Goal: Task Accomplishment & Management: Use online tool/utility

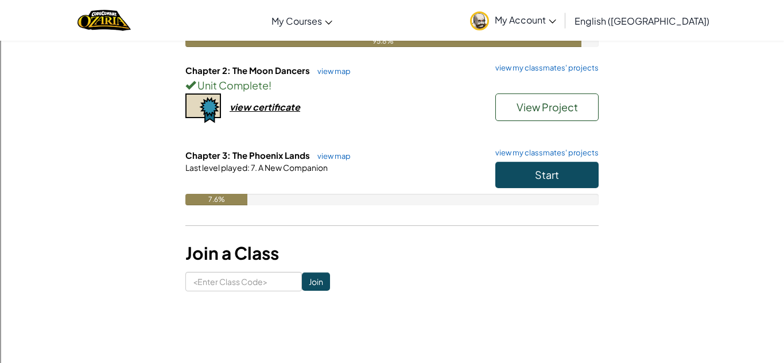
scroll to position [193, 0]
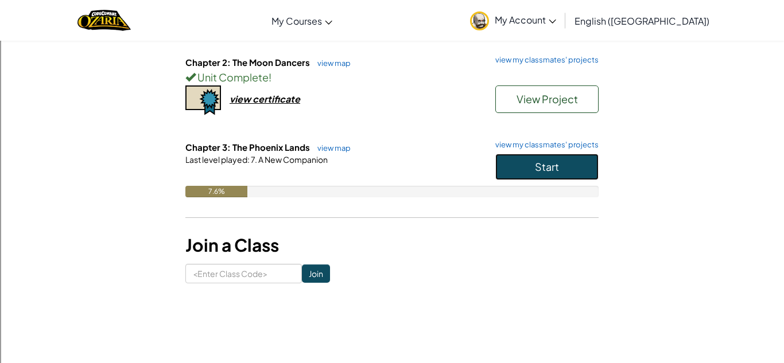
click at [535, 167] on span "Start" at bounding box center [547, 166] width 24 height 13
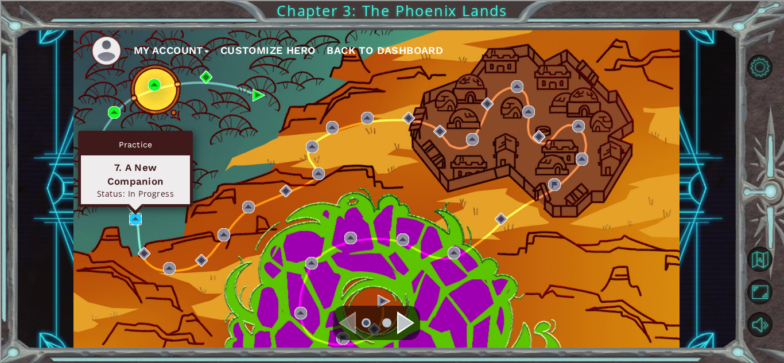
click at [134, 217] on img at bounding box center [135, 219] width 13 height 13
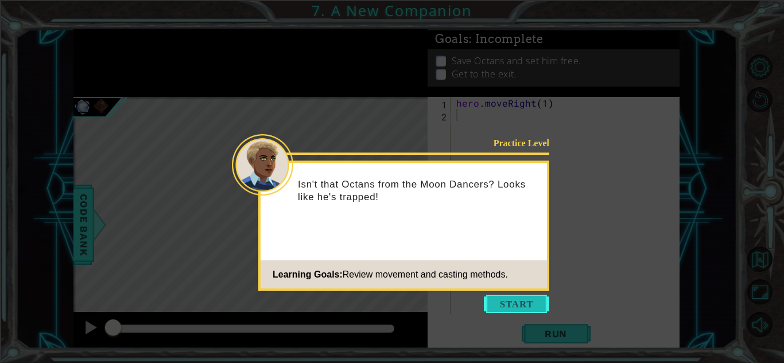
click at [504, 302] on button "Start" at bounding box center [516, 304] width 65 height 18
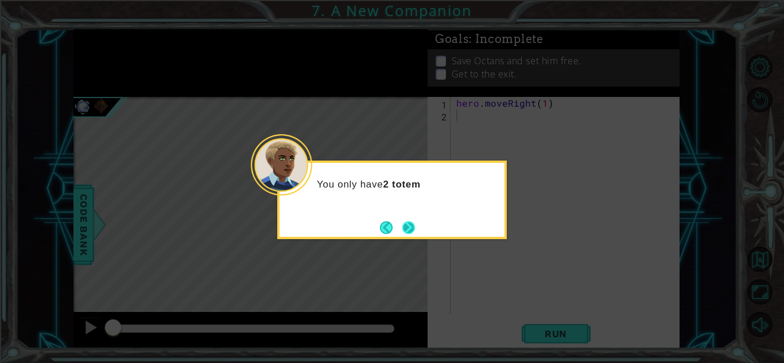
click at [417, 226] on button "Next" at bounding box center [408, 227] width 17 height 17
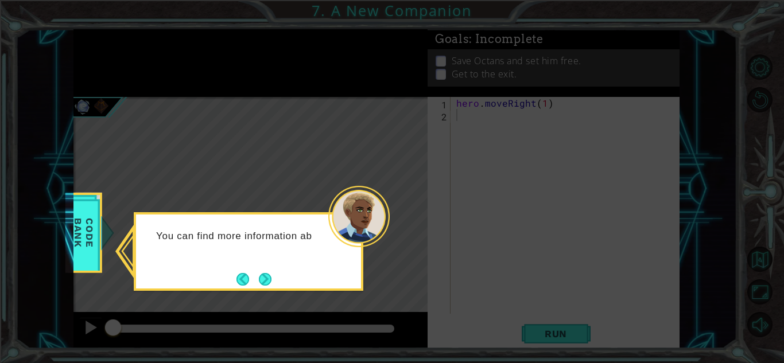
click at [278, 268] on div "You can find more information ab" at bounding box center [248, 251] width 229 height 79
click at [264, 276] on button "Next" at bounding box center [265, 279] width 16 height 16
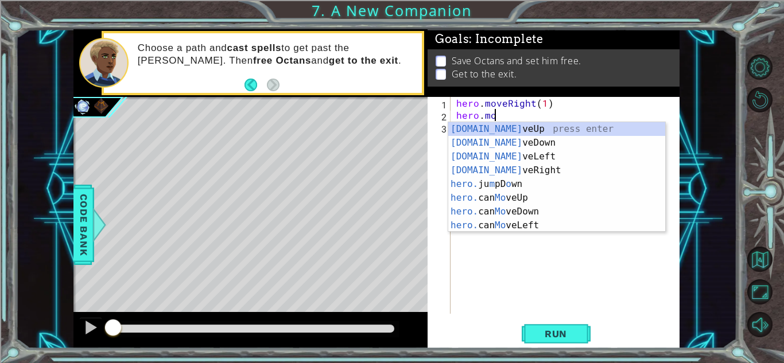
scroll to position [0, 1]
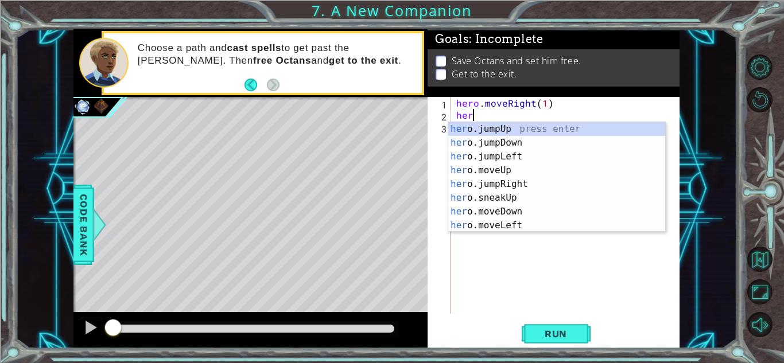
type textarea "h"
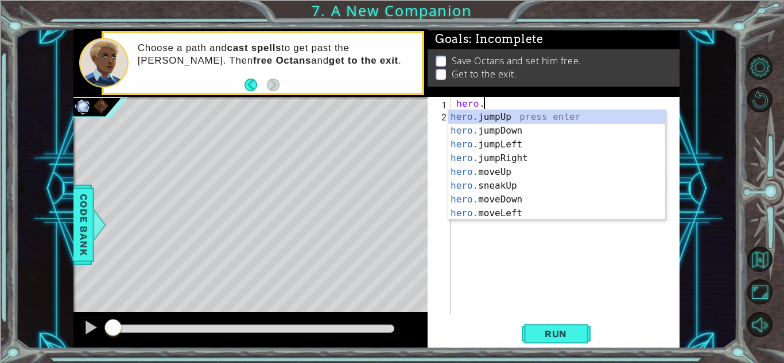
type textarea "h"
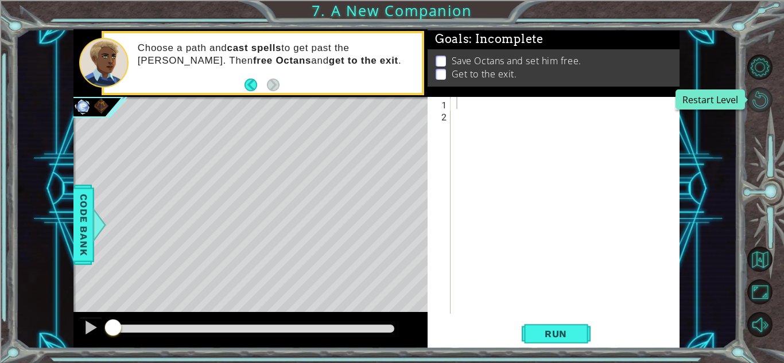
click at [759, 101] on button "Restart Level" at bounding box center [759, 99] width 25 height 25
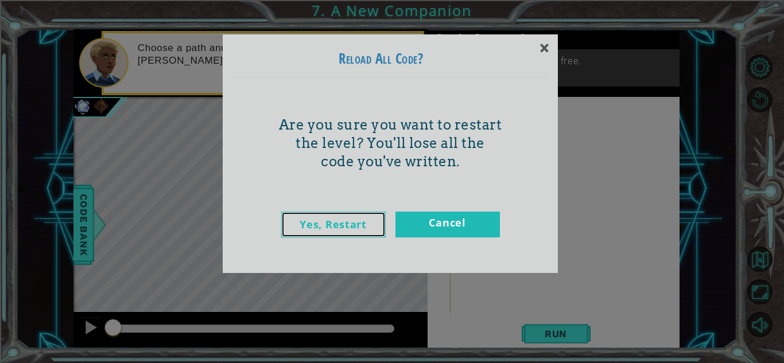
click at [375, 217] on link "Yes, Restart" at bounding box center [333, 225] width 104 height 26
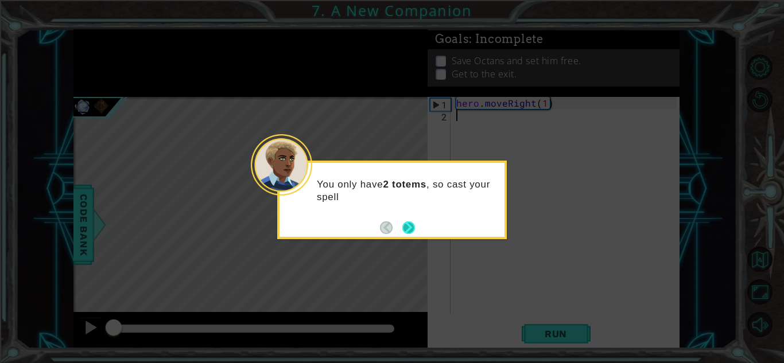
click at [414, 225] on button "Next" at bounding box center [408, 228] width 16 height 16
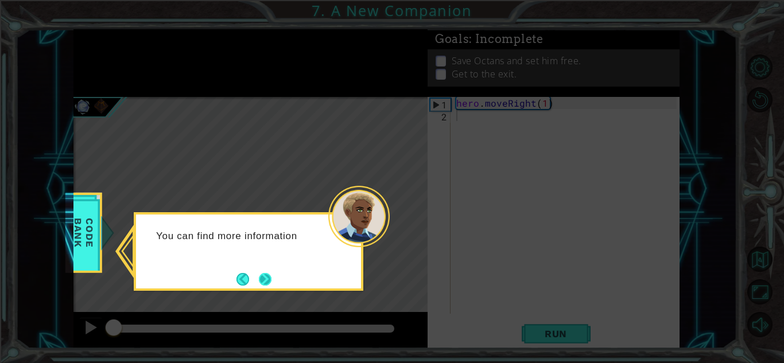
click at [260, 274] on button "Next" at bounding box center [264, 278] width 13 height 13
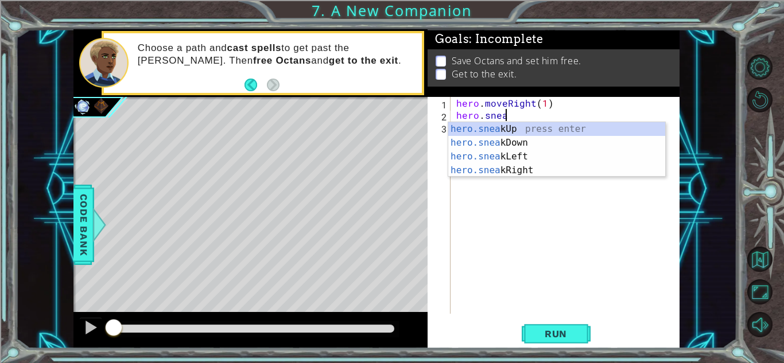
scroll to position [0, 3]
click at [462, 172] on div "hero.sneak Up press enter hero.sneak Down press enter hero.sneak Left press ent…" at bounding box center [556, 163] width 217 height 83
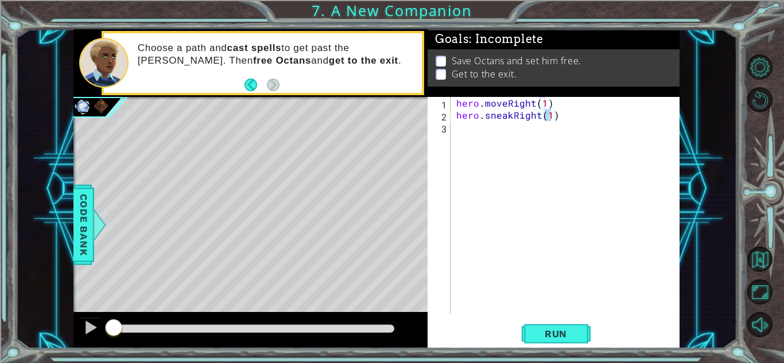
click at [452, 128] on div "hero.sneakRight(1) 1 2 3 hero . moveRight ( 1 ) hero . sneakRight ( 1 ) ההההההה…" at bounding box center [551, 205] width 249 height 217
type textarea "hero.sneakRight(2)"
click at [485, 127] on div "hero . moveRight ( 1 ) hero . sneakRight ( 2 )" at bounding box center [568, 217] width 228 height 241
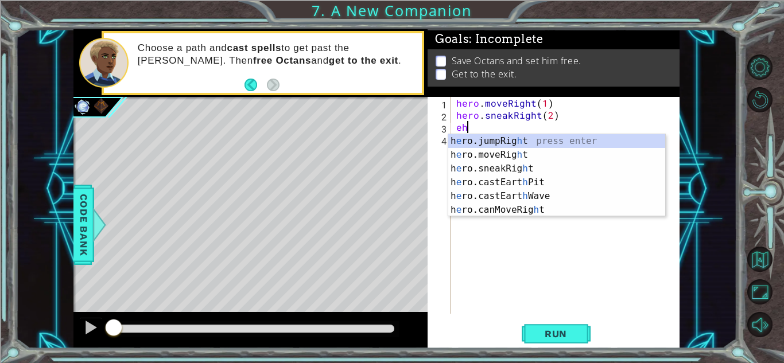
type textarea "e"
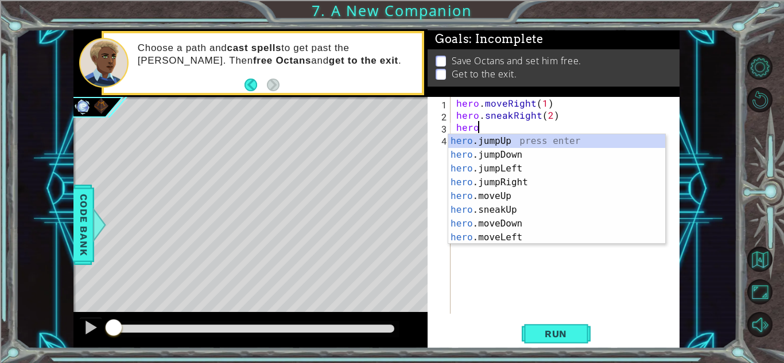
type textarea "hero."
click at [505, 181] on div "hero. jumpUp press enter hero. jumpDown press enter hero. jumpLeft press enter …" at bounding box center [556, 203] width 217 height 138
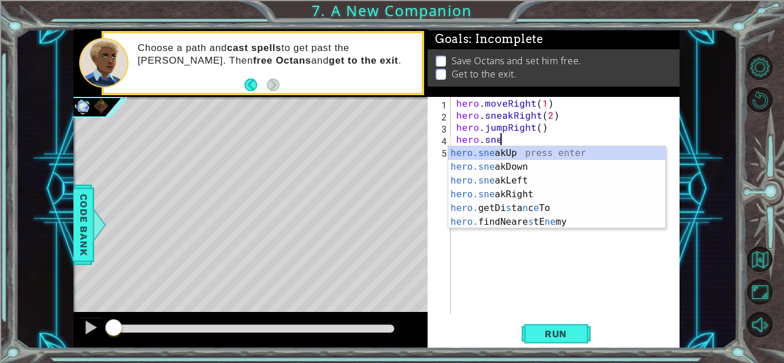
scroll to position [0, 3]
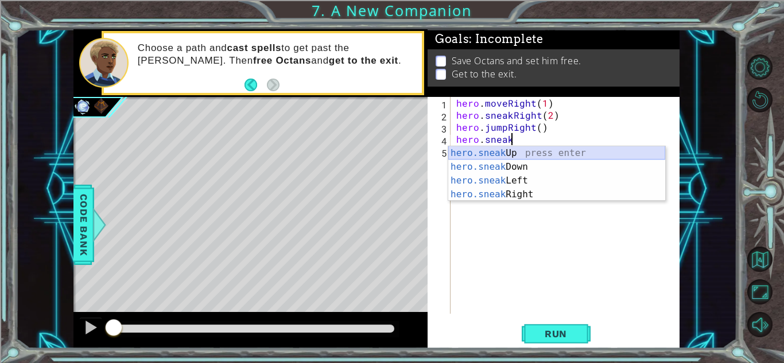
click at [460, 155] on div "hero.sneak Up press enter hero.sneak Down press enter hero.sneak Left press ent…" at bounding box center [556, 187] width 217 height 83
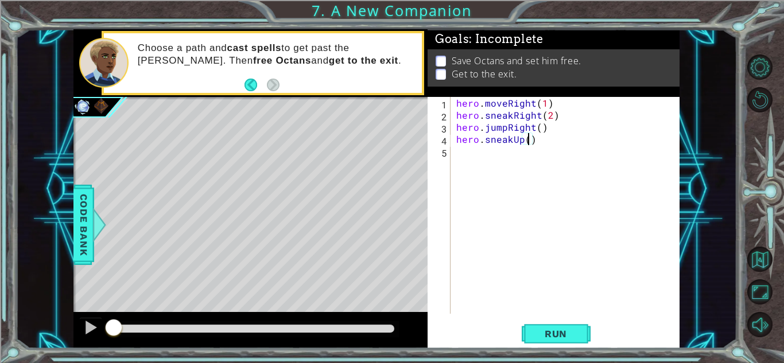
type textarea "hero.sneakUp(2)"
click at [485, 154] on div "hero . moveRight ( 1 ) hero . sneakRight ( 2 ) hero . jumpRight ( ) hero . snea…" at bounding box center [568, 217] width 228 height 241
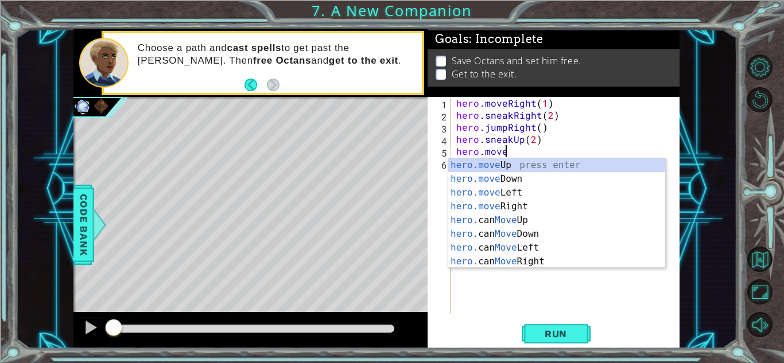
scroll to position [0, 2]
click at [537, 160] on div "hero.move Up press enter hero.move Down press enter hero.move Left press enter …" at bounding box center [556, 227] width 217 height 138
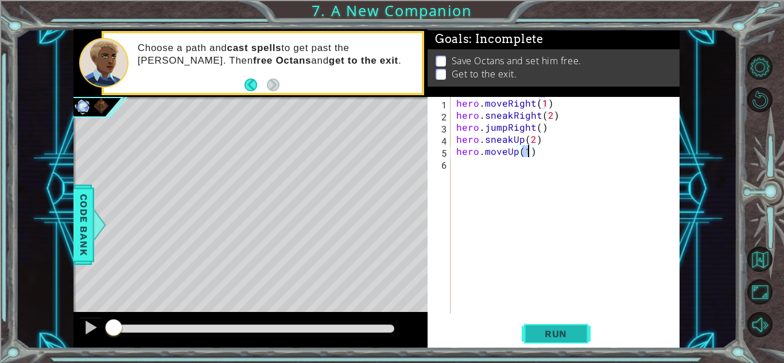
click at [523, 329] on button "Run" at bounding box center [555, 333] width 69 height 25
click at [541, 330] on span "Run" at bounding box center [555, 333] width 45 height 11
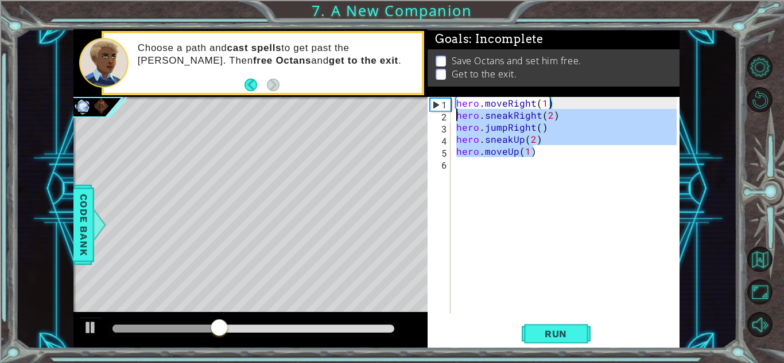
drag, startPoint x: 550, startPoint y: 148, endPoint x: 453, endPoint y: 118, distance: 101.1
click at [454, 118] on div "hero . moveRight ( 1 ) hero . sneakRight ( 2 ) hero . jumpRight ( ) hero . snea…" at bounding box center [568, 217] width 228 height 241
type textarea "hero.sneakRight(2) hero.jumpRight()"
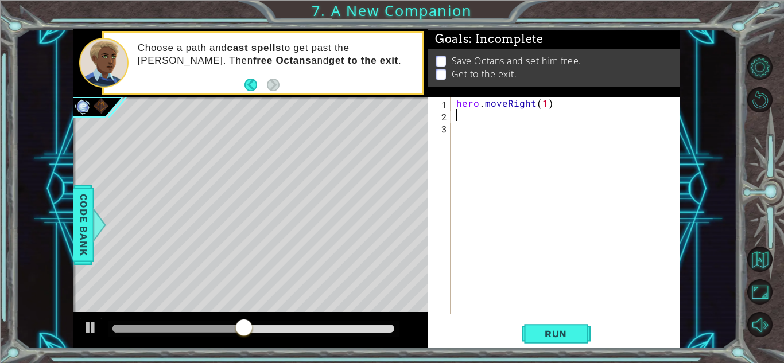
scroll to position [0, 0]
click at [84, 225] on span "Code Bank" at bounding box center [84, 225] width 18 height 70
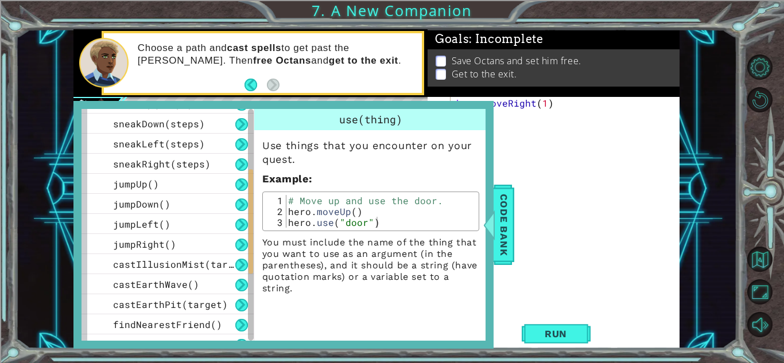
scroll to position [159, 0]
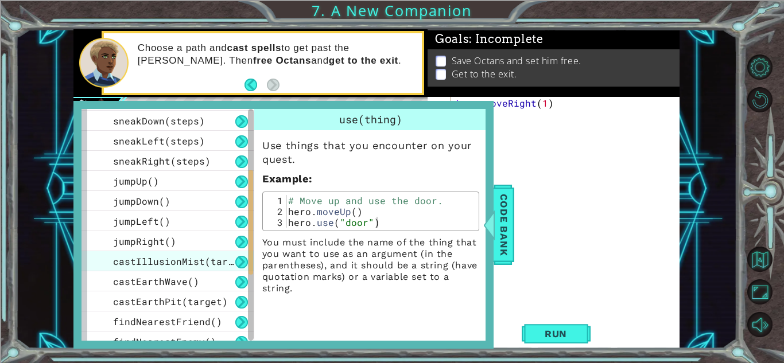
click at [177, 260] on span "castIllusionMist(target)" at bounding box center [182, 261] width 138 height 12
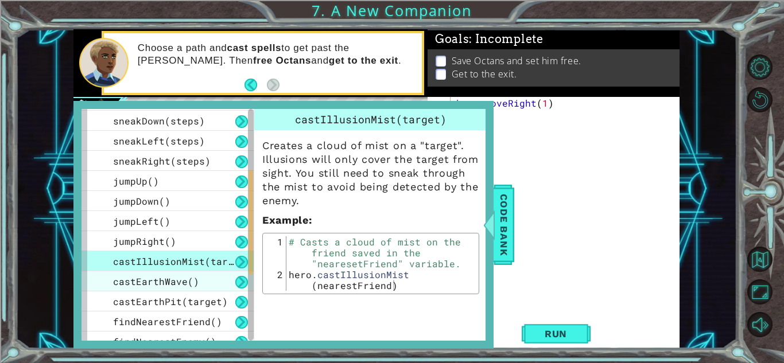
click at [182, 284] on span "castEarthWave()" at bounding box center [156, 281] width 86 height 12
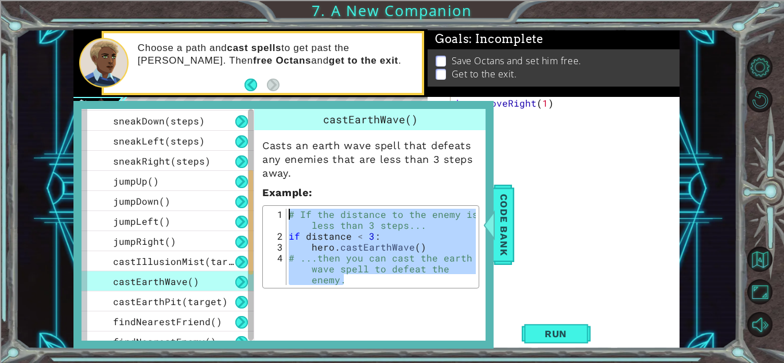
drag, startPoint x: 355, startPoint y: 283, endPoint x: 274, endPoint y: 216, distance: 105.5
click at [274, 216] on div "# ...then you can cast the earth wave spell to defeat the enemy. 1 2 3 4 # If t…" at bounding box center [371, 247] width 210 height 76
type textarea "# If the distance to the enemy is less than 3 steps... if distance < 3:"
click at [169, 302] on span "castEarthPit(target)" at bounding box center [170, 301] width 115 height 12
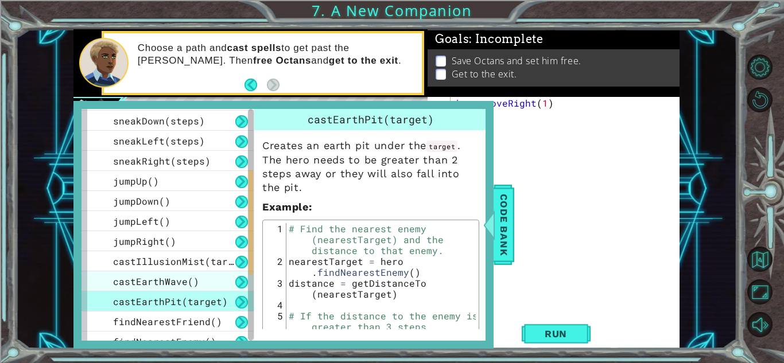
click at [161, 281] on span "castEarthWave()" at bounding box center [156, 281] width 86 height 12
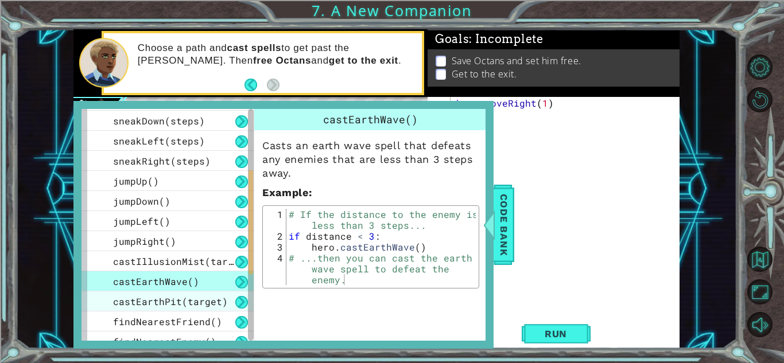
click at [176, 301] on span "castEarthPit(target)" at bounding box center [170, 301] width 115 height 12
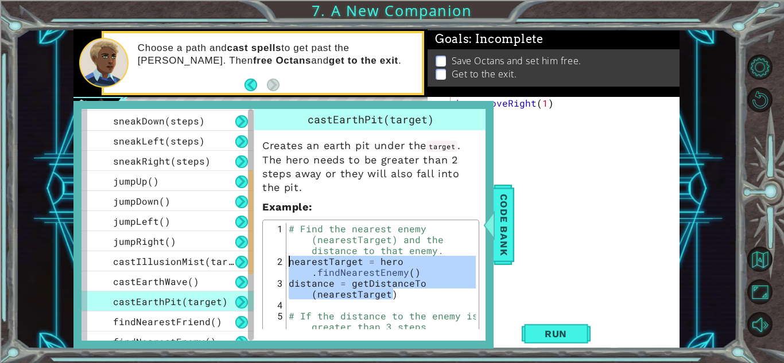
drag, startPoint x: 399, startPoint y: 293, endPoint x: 277, endPoint y: 260, distance: 127.0
click at [277, 260] on div "distance = getDistanceTo(nearestTarget) 1 2 3 4 5 6 7 8 # Find the nearest enem…" at bounding box center [371, 310] width 210 height 174
type textarea "nearestTarget = hero.findNearestEnemy() distance = getDistanceTo(nearestTarget)"
click at [502, 233] on span "Code Bank" at bounding box center [504, 225] width 18 height 70
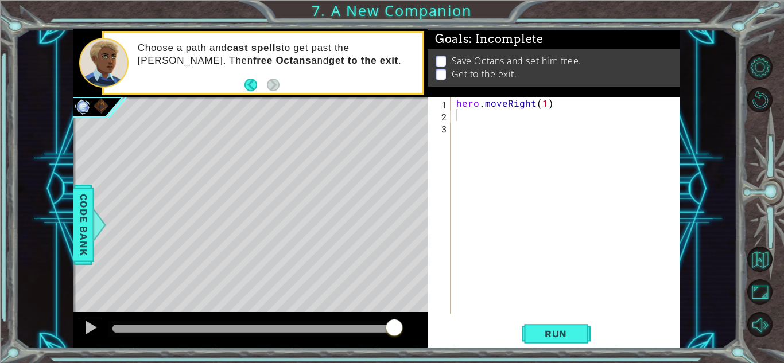
click at [456, 119] on div "hero . moveRight ( 1 )" at bounding box center [568, 217] width 228 height 241
paste textarea "distance = getDistanceTo(nearestTarget)"
type textarea "distance = getDistanceTo(nearestTarget)"
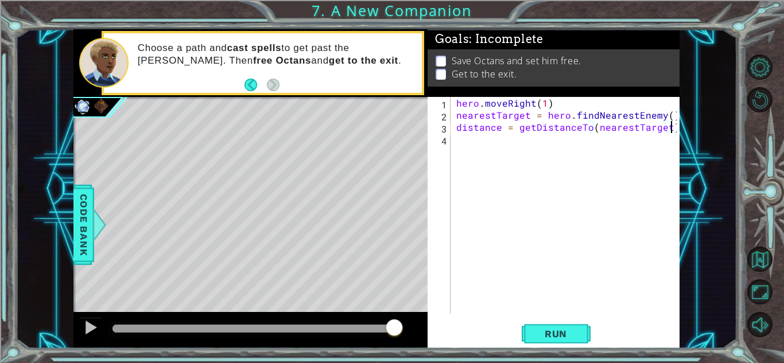
click at [527, 140] on div "hero . moveRight ( 1 ) nearestTarget = hero . findNearestEnemy ( ) distance = g…" at bounding box center [568, 217] width 228 height 241
click at [84, 228] on span "Code Bank" at bounding box center [84, 225] width 18 height 70
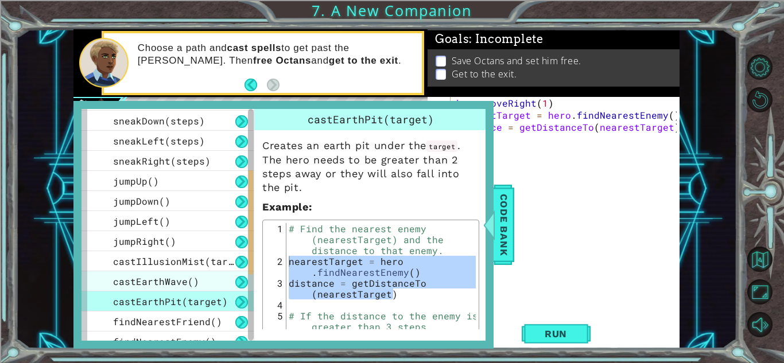
click at [159, 282] on span "castEarthWave()" at bounding box center [156, 281] width 86 height 12
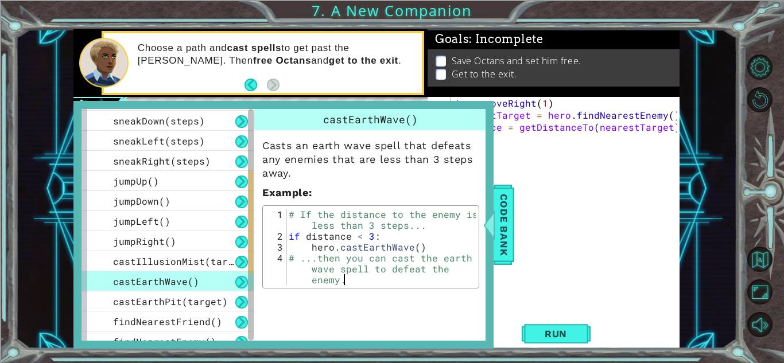
drag, startPoint x: 286, startPoint y: 236, endPoint x: 338, endPoint y: 256, distance: 56.5
click at [338, 256] on div "# ...then you can cast the earth wave spell to defeat the enemy. 1 2 3 4 # If t…" at bounding box center [371, 247] width 210 height 76
click at [338, 256] on div "# If the distance to the enemy is less than 3 steps... if distance < 3 : hero .…" at bounding box center [380, 274] width 189 height 131
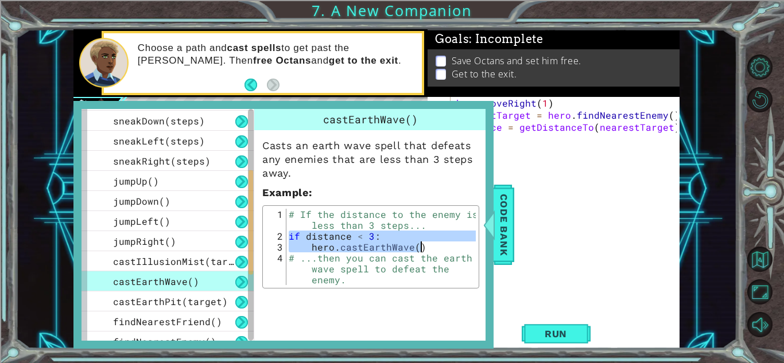
drag, startPoint x: 290, startPoint y: 236, endPoint x: 464, endPoint y: 244, distance: 174.0
click at [464, 244] on div "# If the distance to the enemy is less than 3 steps... if distance < 3 : hero .…" at bounding box center [380, 274] width 189 height 131
type textarea "if distance < 3: hero.castEarthWave()"
click at [525, 212] on div "hero . moveRight ( 1 ) nearestTarget = hero . findNearestEnemy ( ) distance = g…" at bounding box center [568, 217] width 228 height 241
click at [508, 118] on div "hero . moveRight ( 1 ) nearestTarget = hero . findNearestEnemy ( ) distance = g…" at bounding box center [568, 217] width 228 height 241
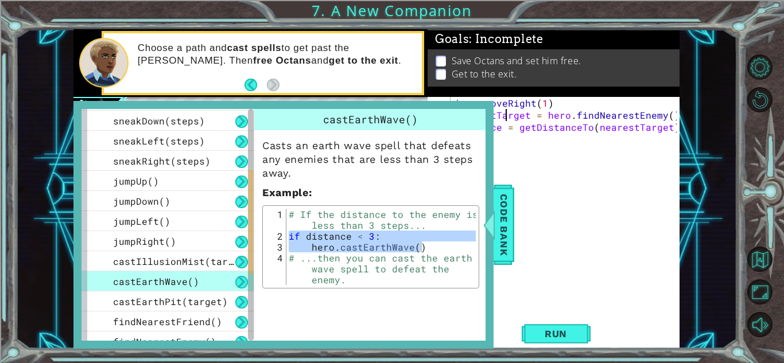
type textarea "nearestTarget = hero.findNearestEnemy()"
click at [511, 141] on div "hero . moveRight ( 1 ) nearestTarget = hero . findNearestEnemy ( ) distance = g…" at bounding box center [568, 217] width 228 height 241
click at [487, 225] on div at bounding box center [488, 225] width 14 height 34
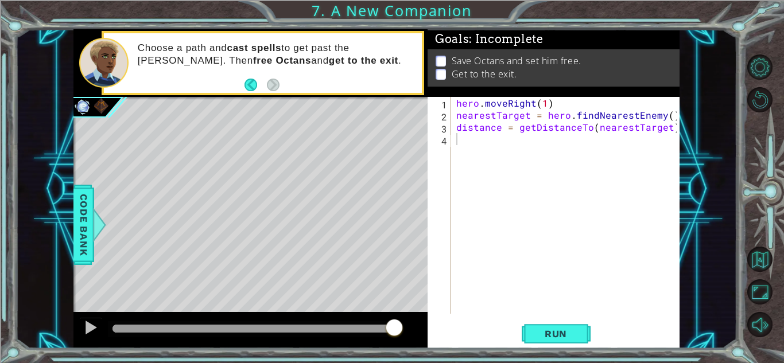
click at [455, 145] on div "hero . moveRight ( 1 ) nearestTarget = hero . findNearestEnemy ( ) distance = g…" at bounding box center [568, 217] width 228 height 241
paste textarea "hero.castEarthWave()"
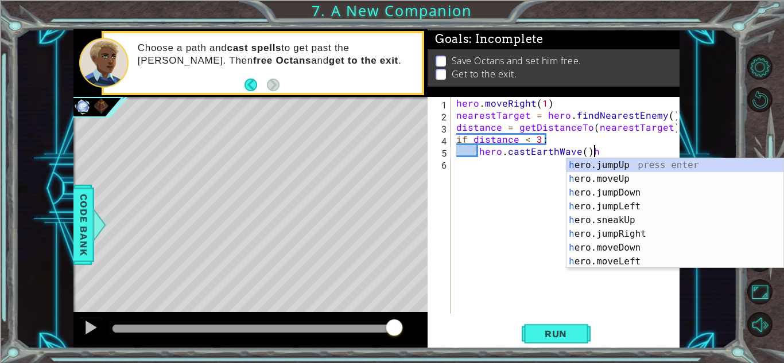
type textarea "hero.castEarthWave()"
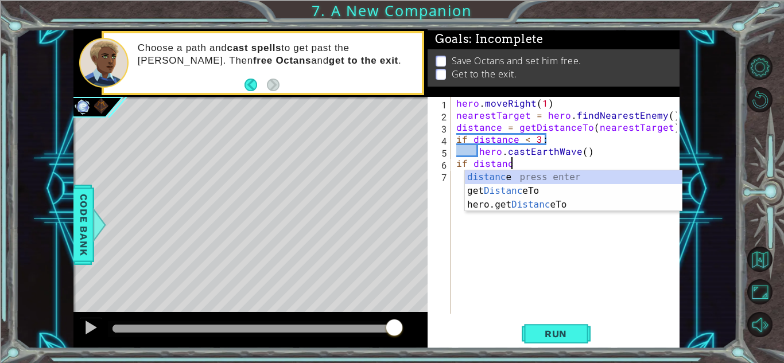
scroll to position [0, 3]
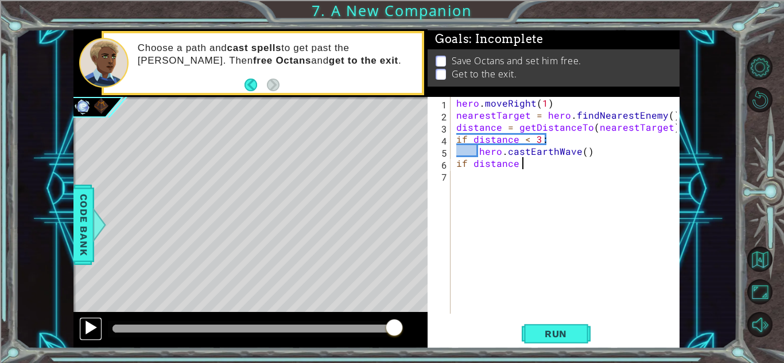
click at [85, 332] on div at bounding box center [90, 327] width 15 height 15
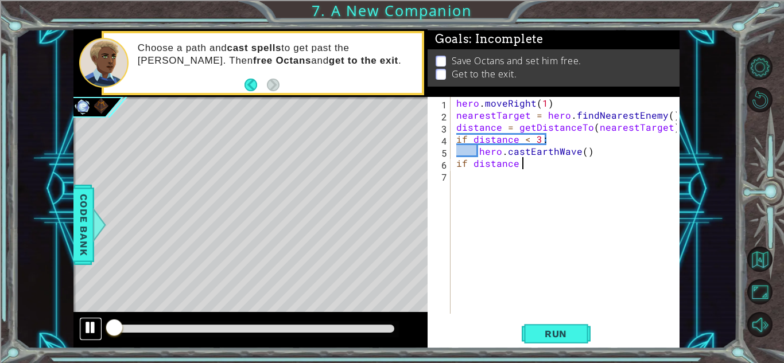
click at [95, 330] on div at bounding box center [90, 327] width 15 height 15
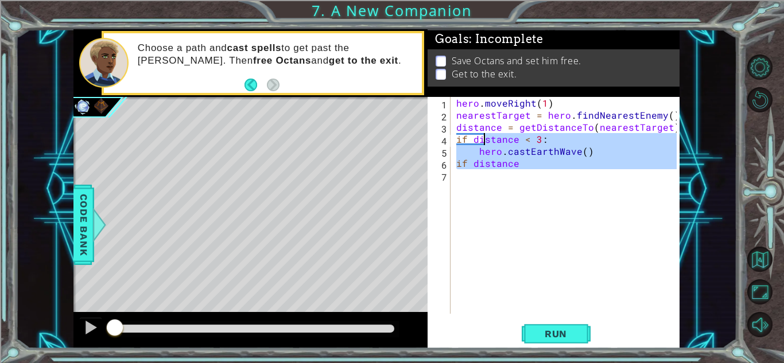
drag, startPoint x: 536, startPoint y: 172, endPoint x: 458, endPoint y: 116, distance: 95.4
click at [458, 116] on div "hero . moveRight ( 1 ) nearestTarget = hero . findNearestEnemy ( ) distance = g…" at bounding box center [568, 217] width 228 height 241
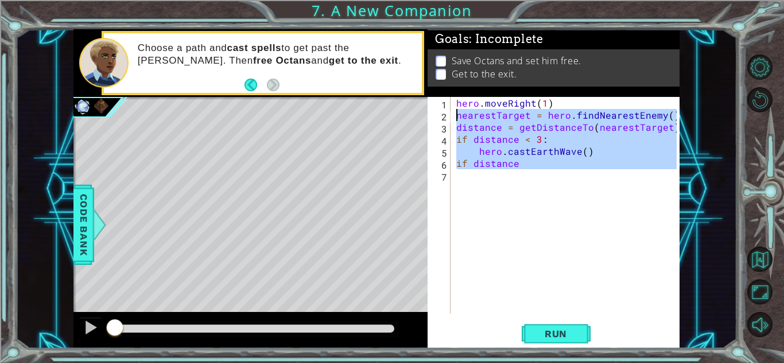
click at [458, 116] on div "hero . moveRight ( 1 ) nearestTarget = hero . findNearestEnemy ( ) distance = g…" at bounding box center [565, 205] width 223 height 217
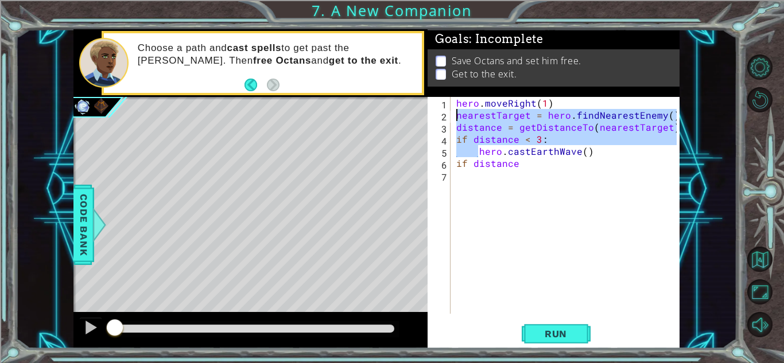
drag, startPoint x: 480, startPoint y: 153, endPoint x: 455, endPoint y: 118, distance: 43.6
click at [455, 118] on div "hero . moveRight ( 1 ) nearestTarget = hero . findNearestEnemy ( ) distance = g…" at bounding box center [568, 217] width 228 height 241
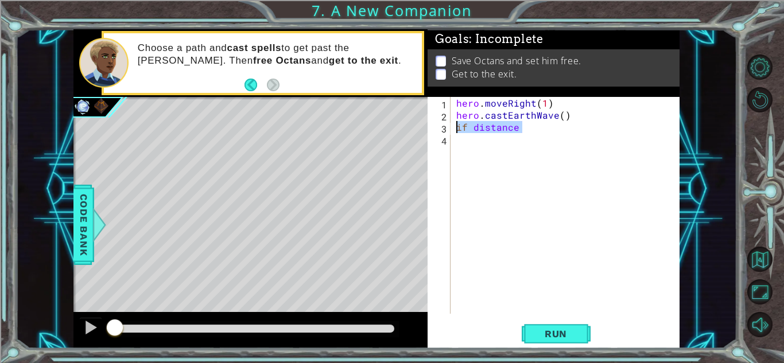
drag, startPoint x: 540, startPoint y: 129, endPoint x: 448, endPoint y: 126, distance: 92.4
click at [448, 126] on div "hero.castEarthWave() 1 2 3 4 hero . moveRight ( 1 ) hero . castEarthWave ( ) if…" at bounding box center [551, 205] width 249 height 217
type textarea "if distance"
click at [86, 322] on div at bounding box center [90, 327] width 15 height 15
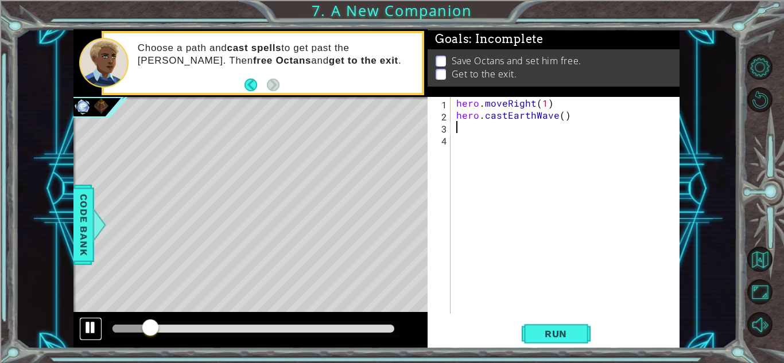
click at [91, 332] on div at bounding box center [90, 327] width 15 height 15
click at [559, 339] on span "Run" at bounding box center [555, 333] width 45 height 11
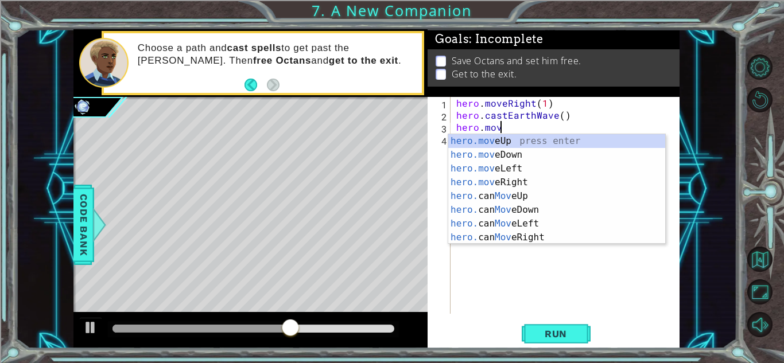
scroll to position [0, 2]
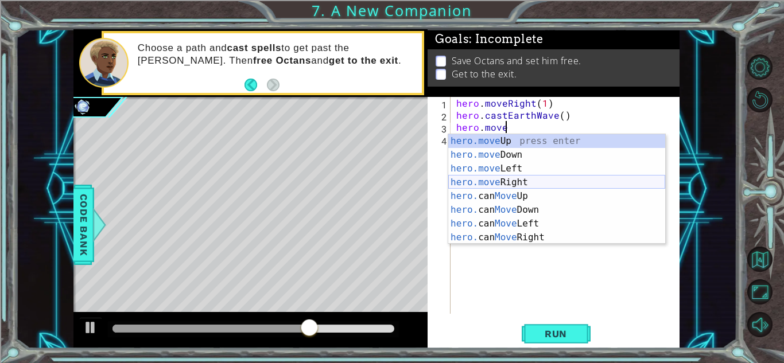
click at [530, 181] on div "hero.move Up press enter hero.move Down press enter hero.move Left press enter …" at bounding box center [556, 203] width 217 height 138
type textarea "hero.moveRight(1)"
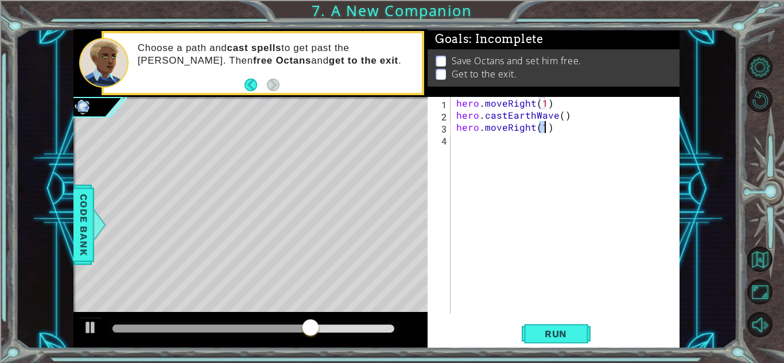
click at [530, 181] on div "hero . moveRight ( 1 ) hero . castEarthWave ( ) hero . moveRight ( 1 )" at bounding box center [568, 217] width 228 height 241
click at [540, 132] on div "hero . moveRight ( 1 ) hero . castEarthWave ( ) hero . moveRight ( 1 )" at bounding box center [568, 217] width 228 height 241
click at [542, 131] on div "hero . moveRight ( 1 ) hero . castEarthWave ( ) hero . moveRight ( 1 )" at bounding box center [568, 217] width 228 height 241
type textarea "hero.moveRight(2)"
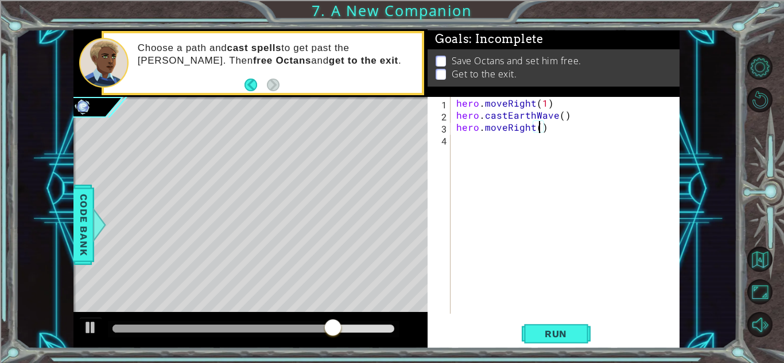
scroll to position [0, 5]
click at [575, 126] on div "hero . moveRight ( 1 ) hero . castEarthWave ( ) hero . moveRight ( 2 )" at bounding box center [568, 217] width 228 height 241
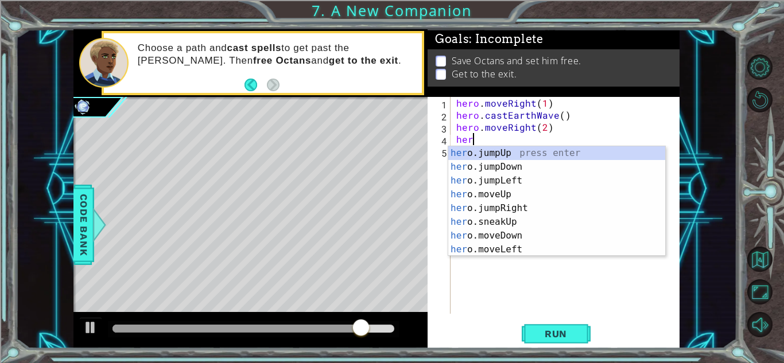
type textarea "hero"
click at [523, 194] on div "hero .jumpUp press enter hero .jumpDown press enter hero .jumpLeft press enter …" at bounding box center [556, 215] width 217 height 138
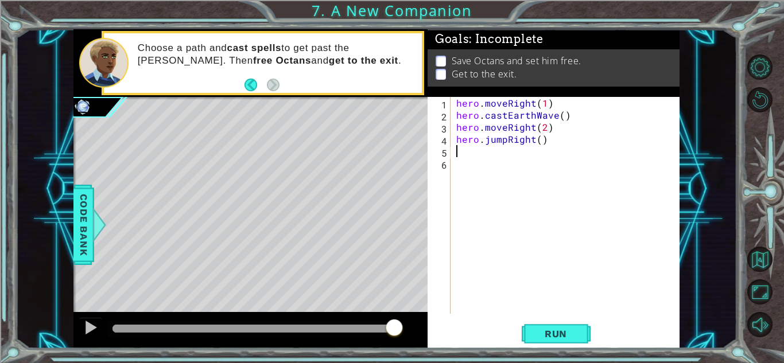
type textarea "h"
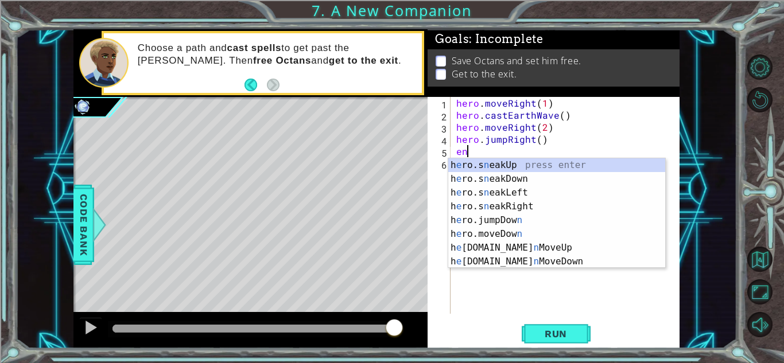
type textarea "e"
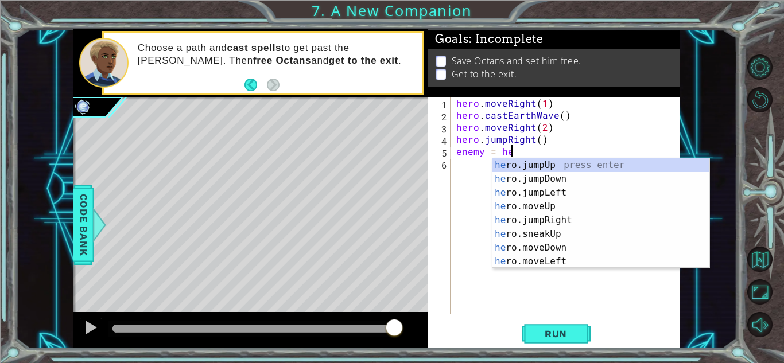
scroll to position [0, 3]
type textarea "enemy = hero.f"
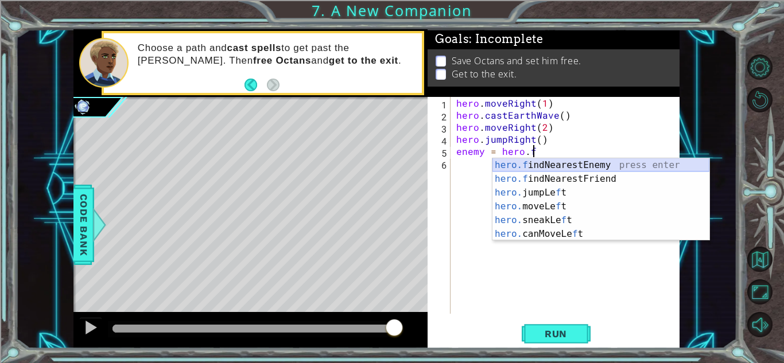
click at [563, 162] on div "hero.f indNearestEnemy press enter hero.f indNearestFriend press enter hero. ju…" at bounding box center [600, 213] width 217 height 110
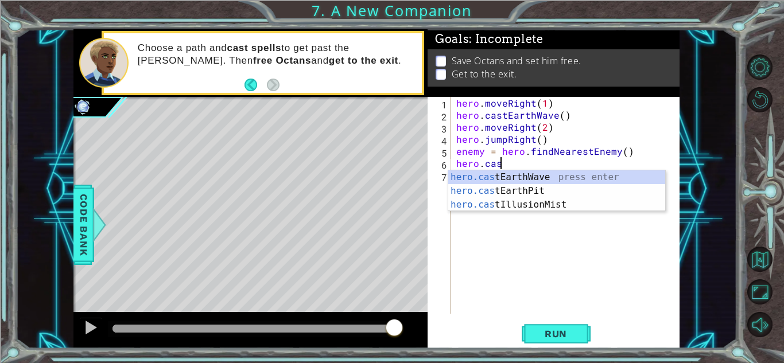
scroll to position [0, 2]
click at [575, 205] on div "hero.cast EarthWave press enter hero.cast EarthPit press enter hero.cast Illusi…" at bounding box center [556, 204] width 217 height 69
type textarea "hero.castIllusionMist(friend)"
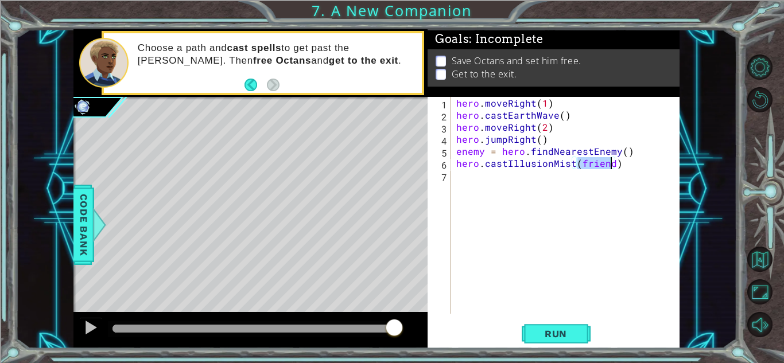
click at [575, 205] on div "hero . moveRight ( 1 ) hero . castEarthWave ( ) hero . moveRight ( 2 ) hero . j…" at bounding box center [568, 217] width 228 height 241
click at [586, 163] on div "hero . moveRight ( 1 ) hero . castEarthWave ( ) hero . moveRight ( 2 ) hero . j…" at bounding box center [568, 217] width 228 height 241
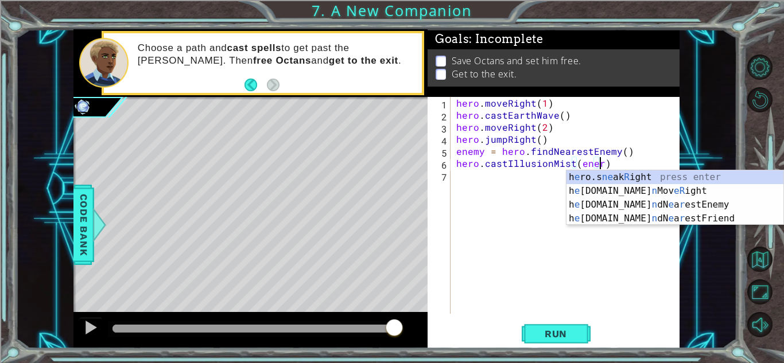
scroll to position [0, 9]
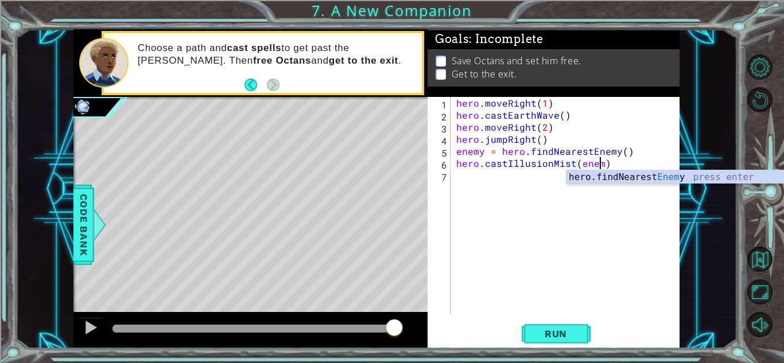
type textarea "hero.castIllusionMist(enemy)"
click at [625, 198] on div "hero . moveRight ( 1 ) hero . castEarthWave ( ) hero . moveRight ( 2 ) hero . j…" at bounding box center [568, 217] width 228 height 241
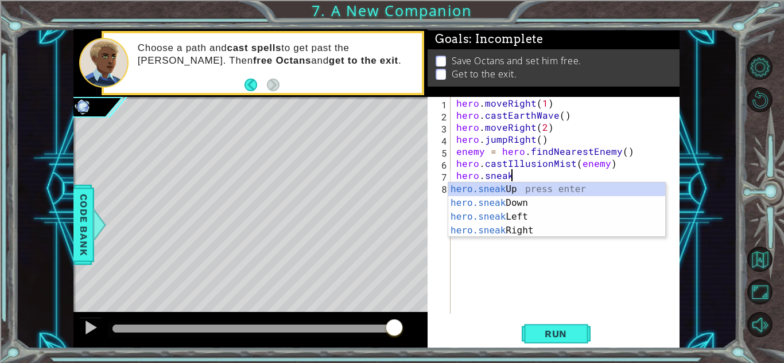
scroll to position [0, 3]
click at [469, 192] on div "hero.sneak Up press enter hero.sneak Down press enter hero.sneak Left press ent…" at bounding box center [556, 223] width 217 height 83
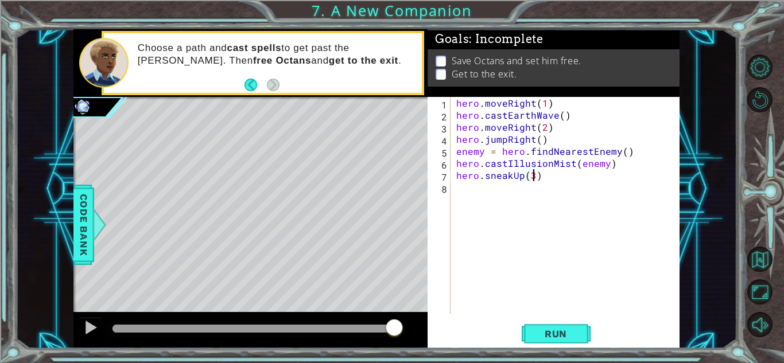
scroll to position [0, 5]
type textarea "hero.sneakUp(3)"
click at [558, 328] on span "Run" at bounding box center [555, 333] width 45 height 11
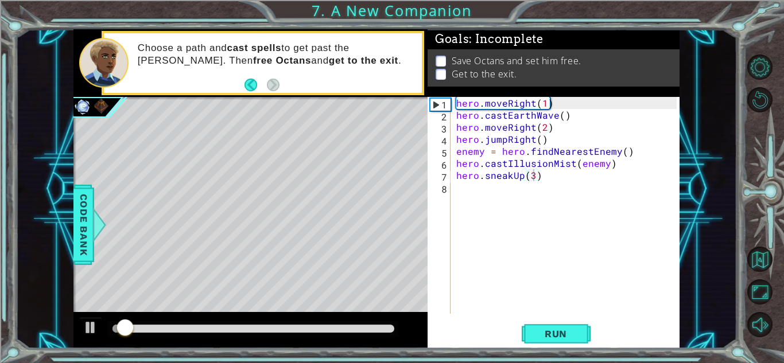
click at [55, 321] on div "1 ההההההההההההההההההההההההההההההההההההההההההההההההההההההההההההההההההההההההההההה…" at bounding box center [375, 189] width 721 height 320
click at [96, 326] on div at bounding box center [90, 327] width 15 height 15
click at [468, 191] on div "hero . moveRight ( 1 ) hero . castEarthWave ( ) hero . moveRight ( 2 ) hero . j…" at bounding box center [568, 217] width 228 height 241
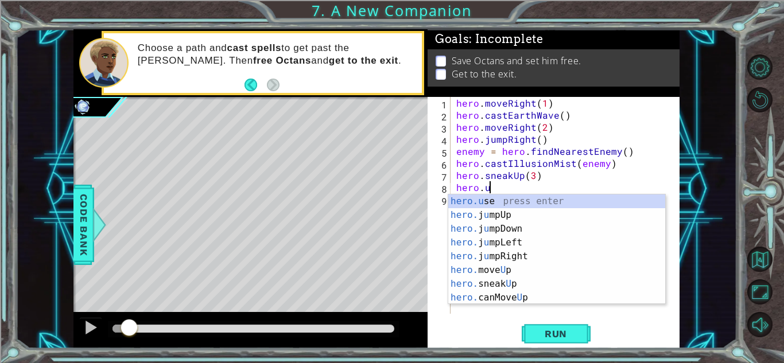
scroll to position [0, 2]
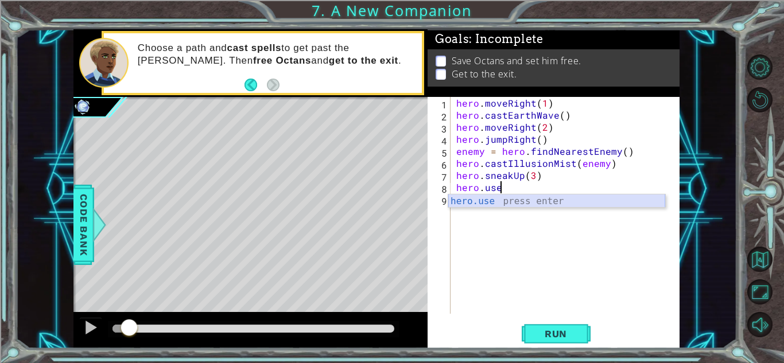
click at [493, 197] on div "hero.use press enter" at bounding box center [556, 214] width 217 height 41
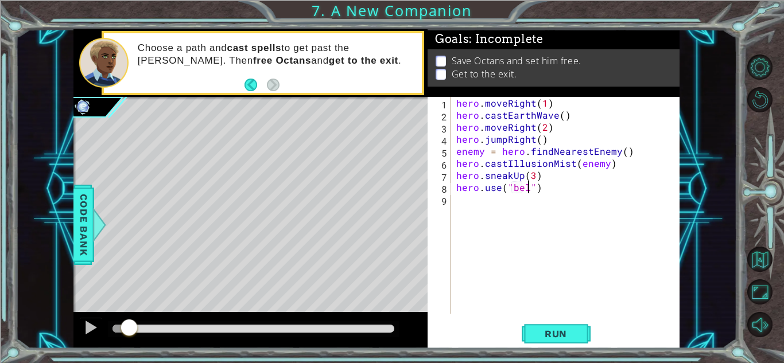
type textarea "hero.use("bell")"
click at [547, 189] on div "hero . moveRight ( 1 ) hero . castEarthWave ( ) hero . moveRight ( 2 ) hero . j…" at bounding box center [568, 217] width 228 height 241
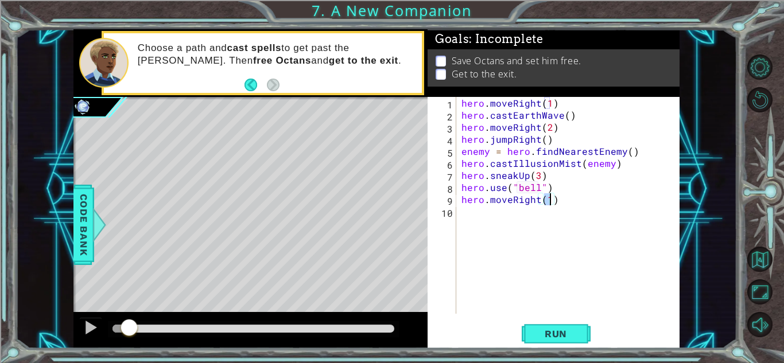
scroll to position [0, 5]
type textarea "hero.moveRight(2)"
click at [566, 322] on button "Run" at bounding box center [555, 333] width 69 height 25
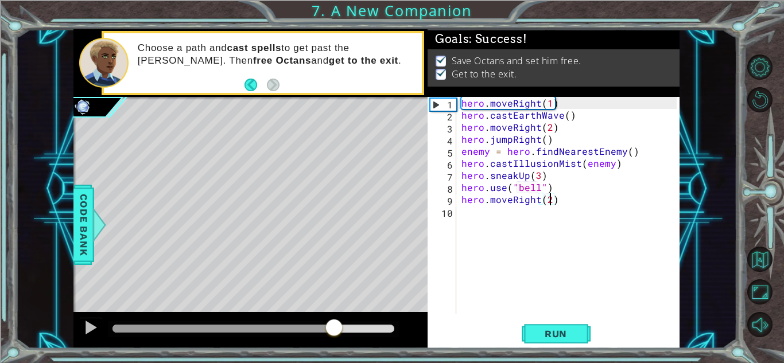
drag, startPoint x: 132, startPoint y: 326, endPoint x: 509, endPoint y: 340, distance: 377.7
click at [509, 340] on div "1 ההההההההההההההההההההההההההההההההההההההההההההההההההההההההההההההההההההההההההההה…" at bounding box center [376, 189] width 606 height 320
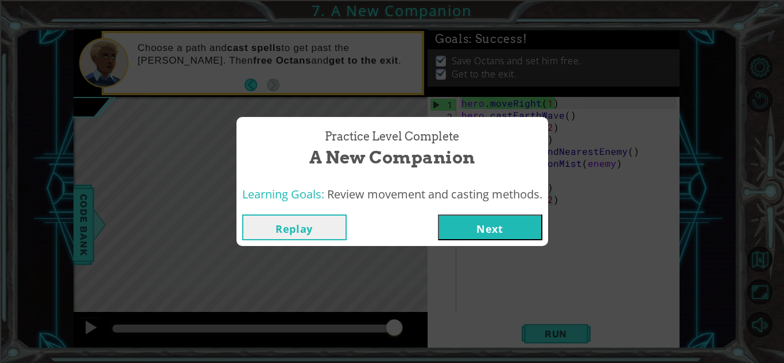
click at [477, 235] on button "Next" at bounding box center [490, 228] width 104 height 26
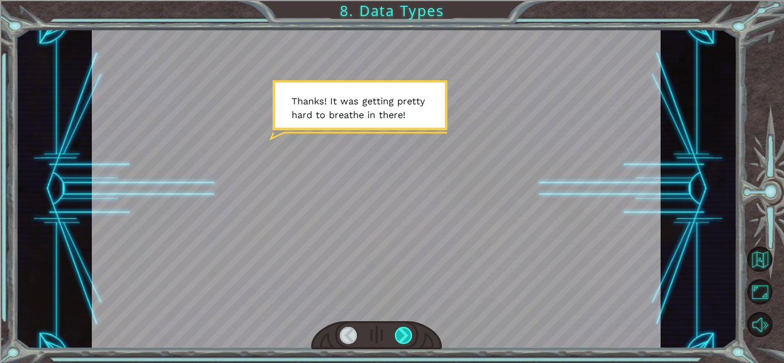
click at [410, 336] on div at bounding box center [404, 335] width 18 height 17
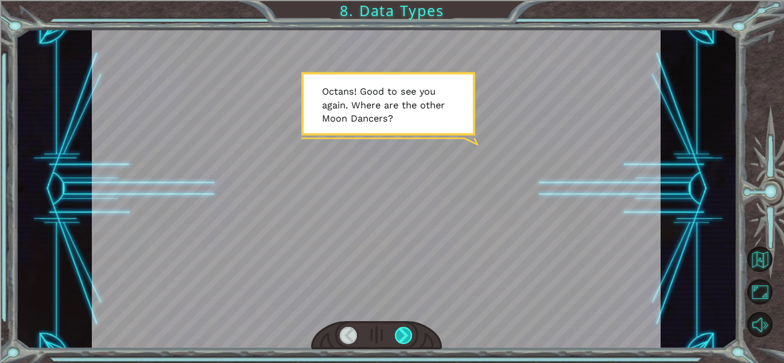
click at [410, 336] on div at bounding box center [404, 335] width 18 height 17
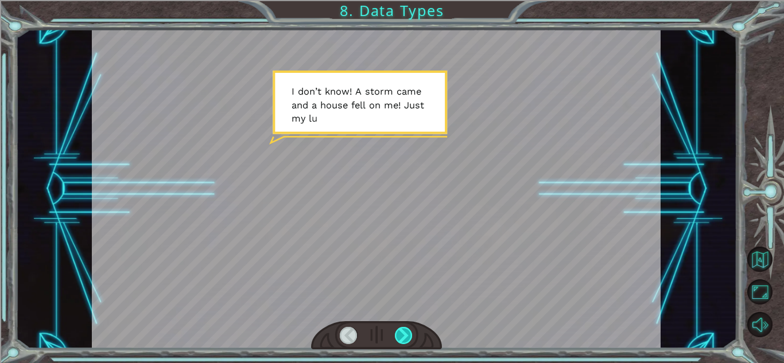
click at [410, 336] on div at bounding box center [404, 335] width 18 height 17
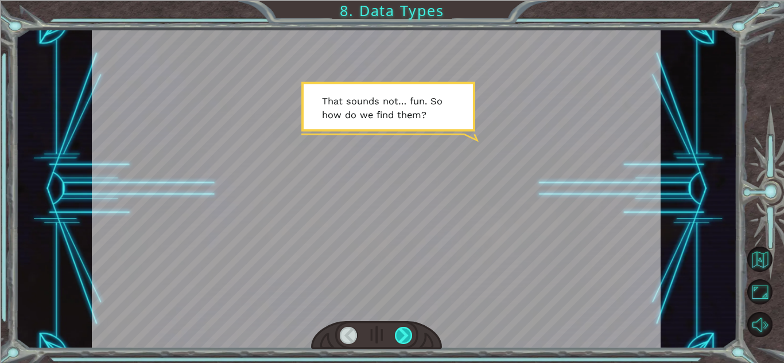
click at [410, 336] on div at bounding box center [404, 335] width 18 height 17
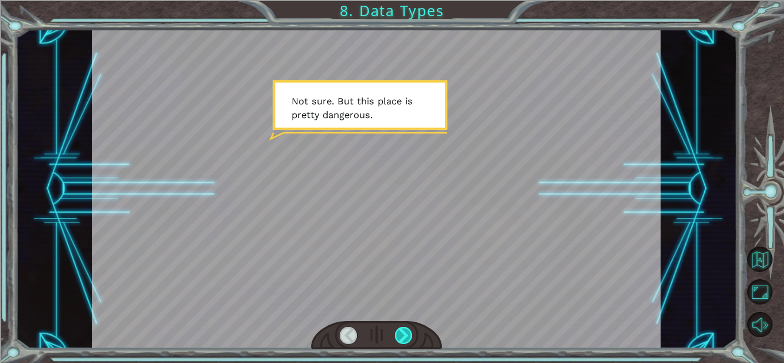
click at [410, 336] on div at bounding box center [404, 335] width 18 height 17
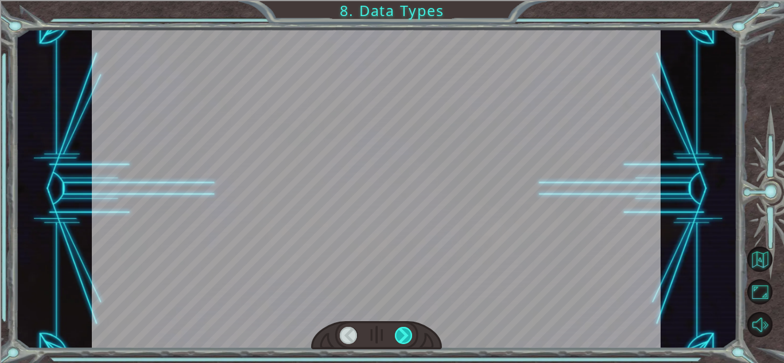
click at [410, 336] on div at bounding box center [404, 335] width 18 height 17
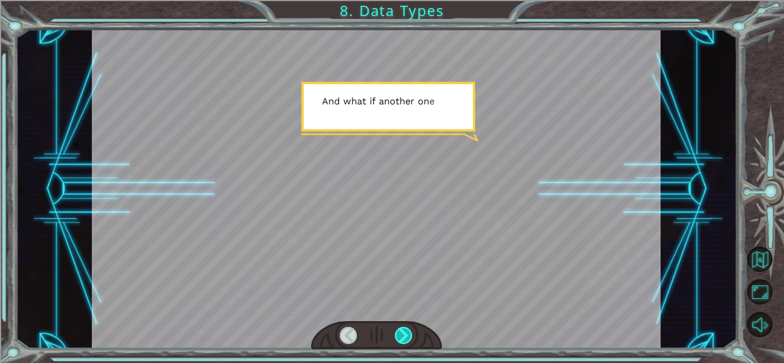
click at [410, 336] on div at bounding box center [404, 335] width 18 height 17
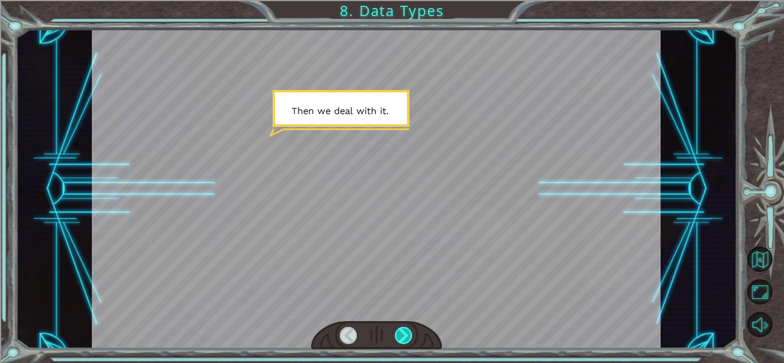
click at [410, 336] on div at bounding box center [404, 335] width 18 height 17
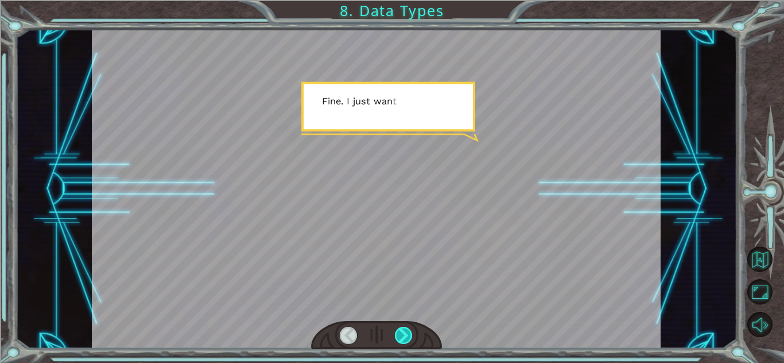
click at [410, 336] on div at bounding box center [404, 335] width 18 height 17
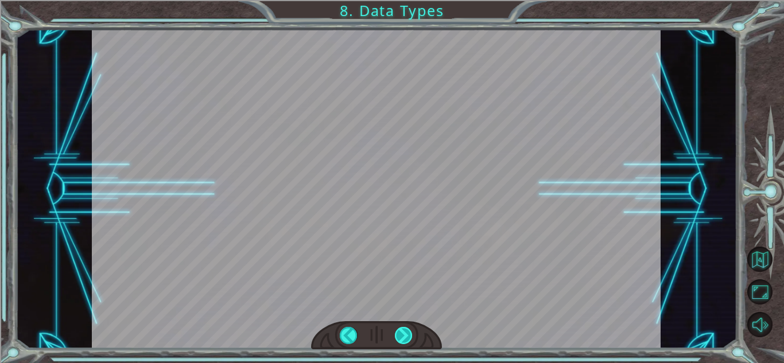
click at [410, 336] on div at bounding box center [404, 335] width 18 height 17
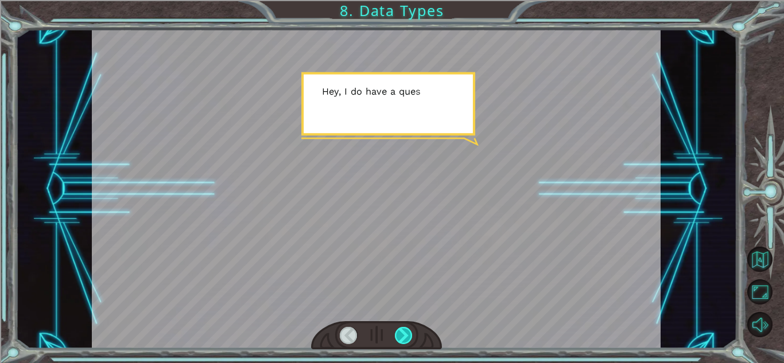
click at [410, 336] on div at bounding box center [404, 335] width 18 height 17
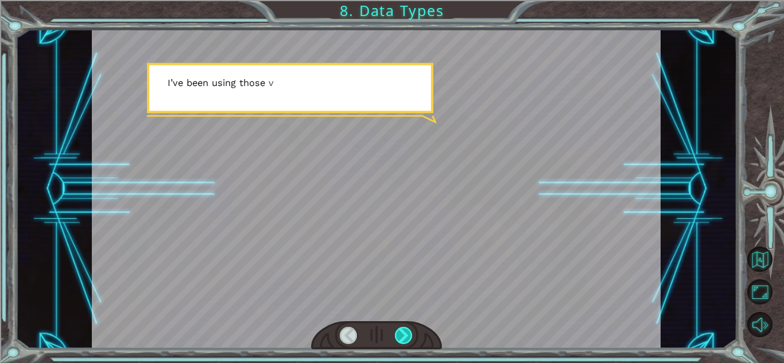
click at [410, 336] on div at bounding box center [404, 335] width 18 height 17
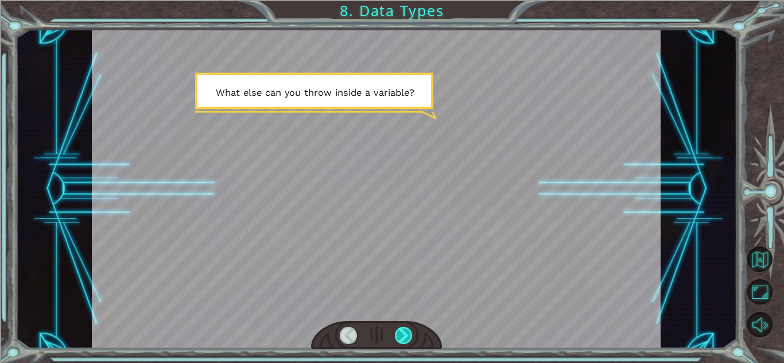
click at [410, 336] on div at bounding box center [404, 335] width 18 height 17
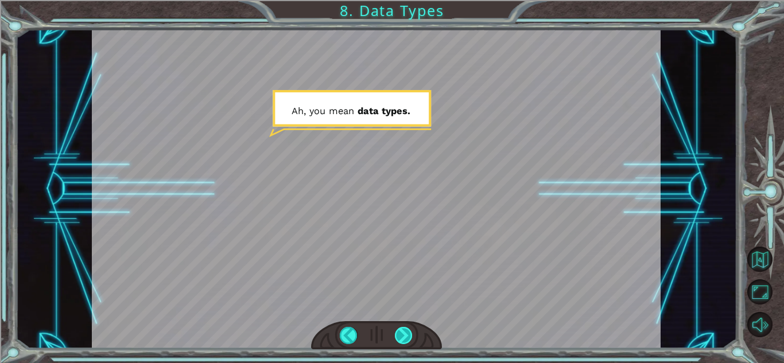
click at [410, 336] on div at bounding box center [404, 335] width 18 height 17
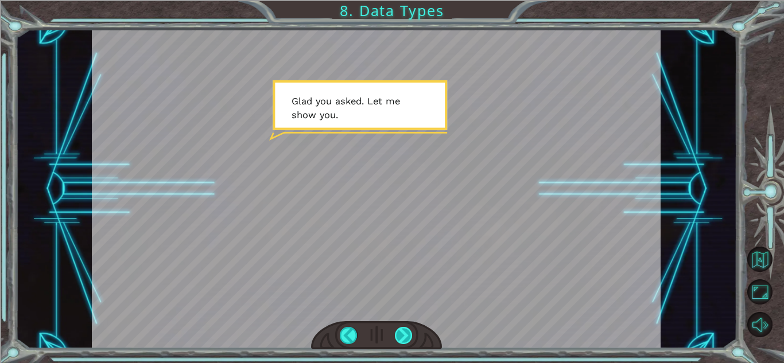
click at [395, 331] on div at bounding box center [404, 335] width 18 height 17
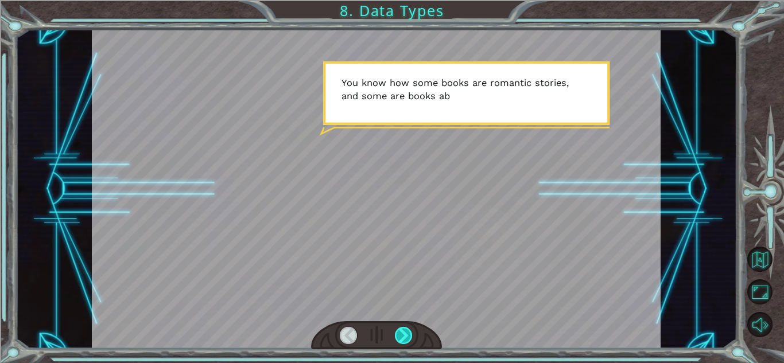
click at [395, 331] on div at bounding box center [404, 335] width 18 height 17
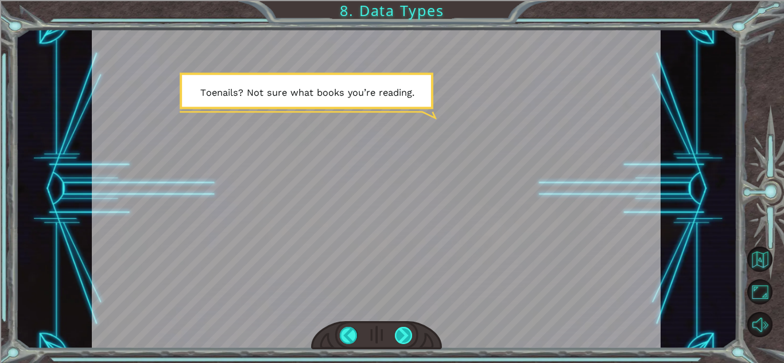
click at [395, 331] on div at bounding box center [404, 335] width 18 height 17
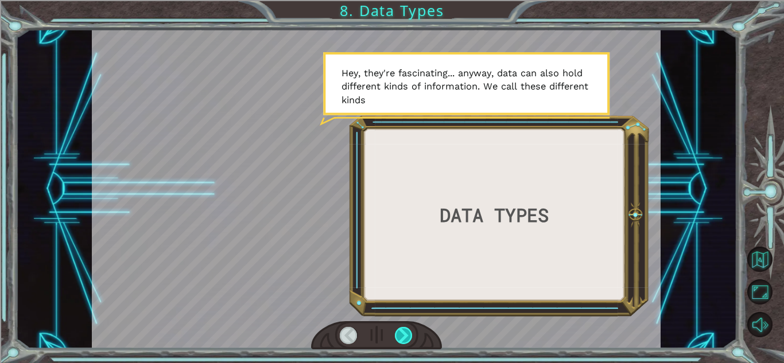
click at [395, 331] on div at bounding box center [404, 335] width 18 height 17
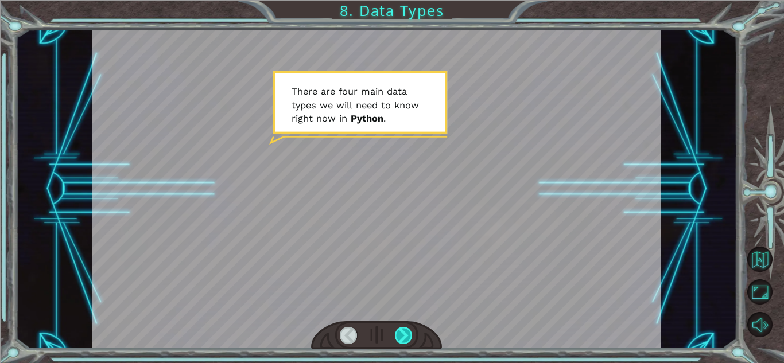
click at [395, 331] on div at bounding box center [404, 335] width 18 height 17
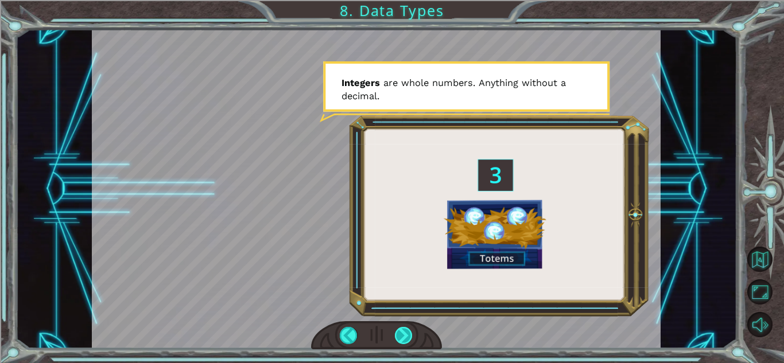
click at [400, 332] on div at bounding box center [404, 335] width 18 height 17
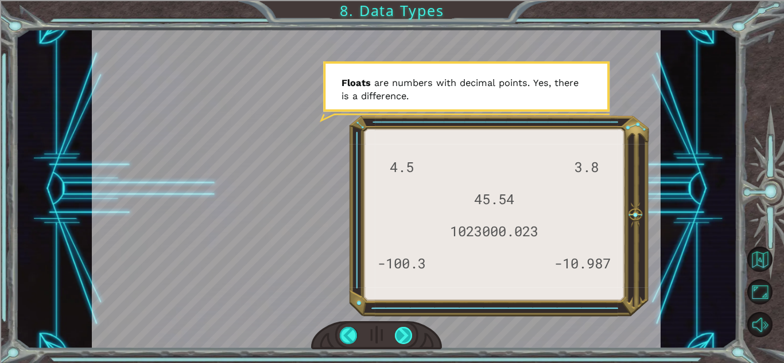
click at [400, 332] on div at bounding box center [404, 335] width 18 height 17
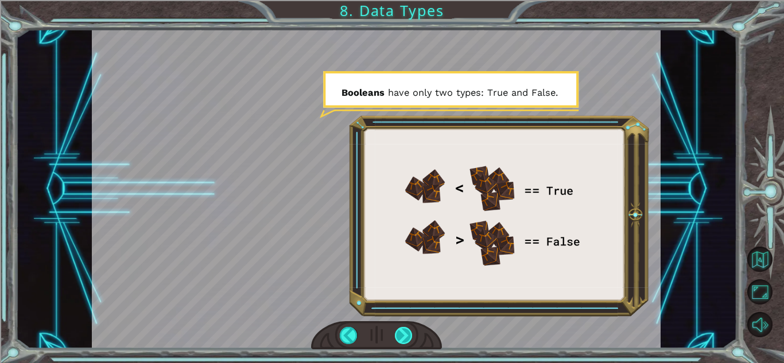
click at [403, 335] on div at bounding box center [404, 335] width 18 height 17
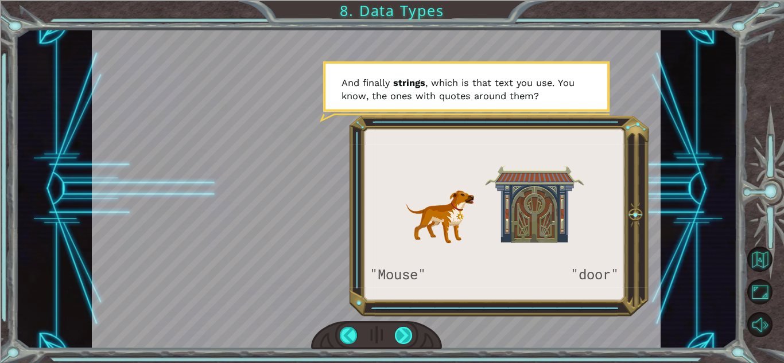
click at [403, 335] on div at bounding box center [404, 335] width 18 height 17
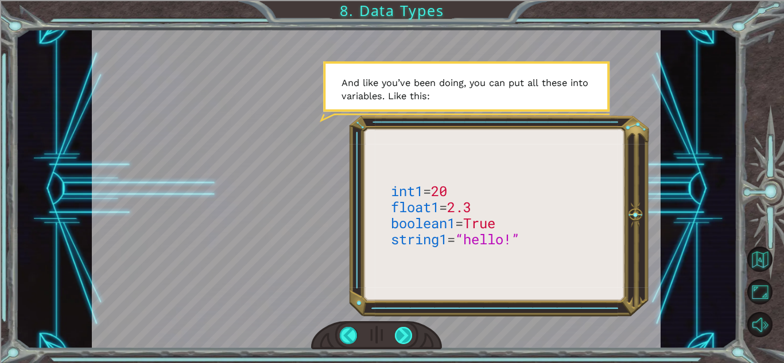
click at [403, 335] on div at bounding box center [404, 335] width 18 height 17
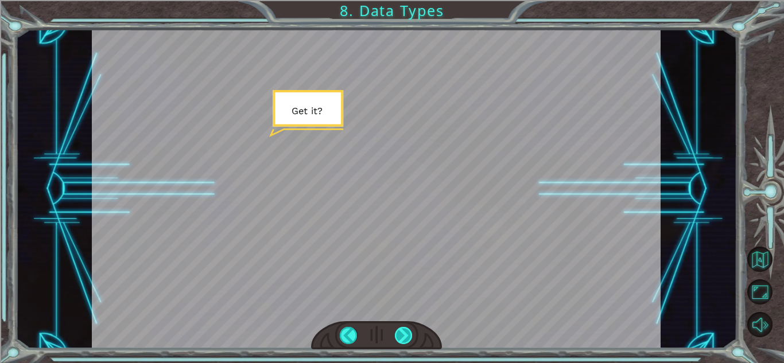
click at [403, 335] on div at bounding box center [404, 335] width 18 height 17
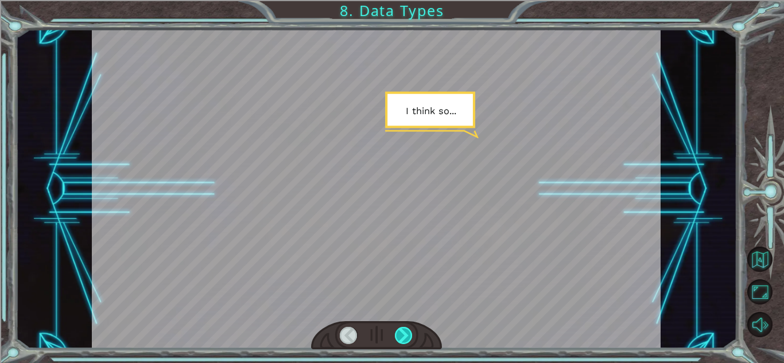
click at [403, 335] on div at bounding box center [404, 335] width 18 height 17
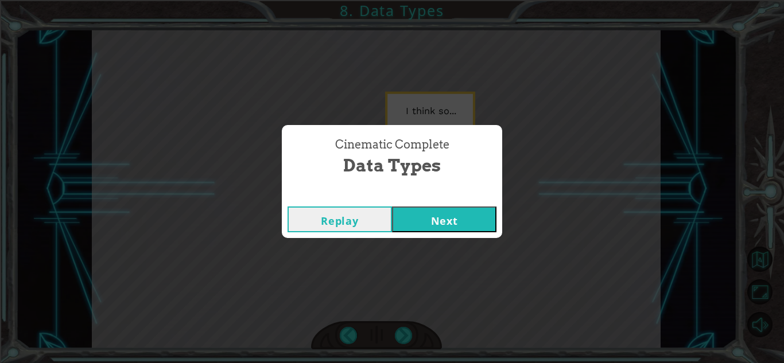
click at [425, 216] on button "Next" at bounding box center [444, 220] width 104 height 26
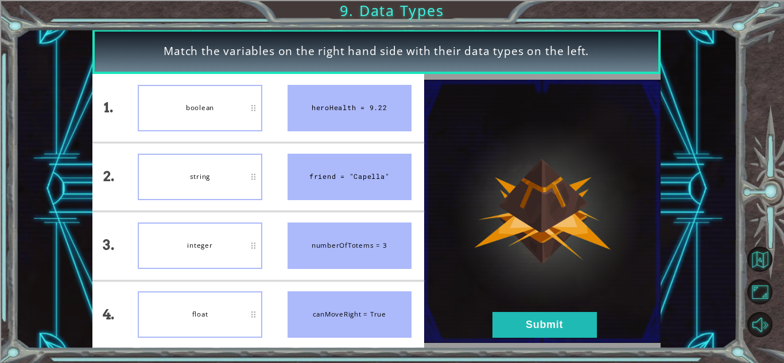
click at [224, 173] on div "string" at bounding box center [200, 177] width 124 height 46
click at [562, 326] on button "Submit" at bounding box center [544, 325] width 104 height 26
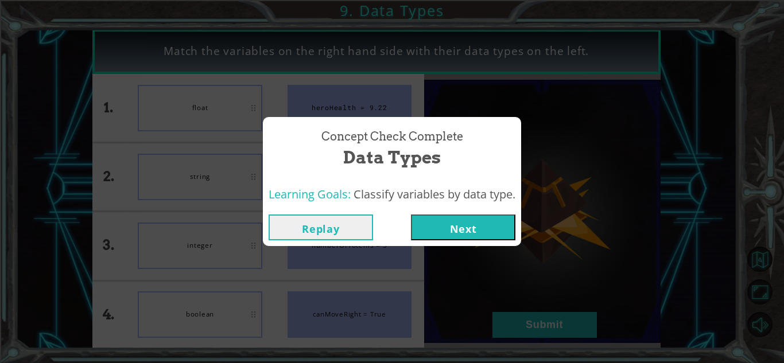
click at [493, 231] on button "Next" at bounding box center [463, 228] width 104 height 26
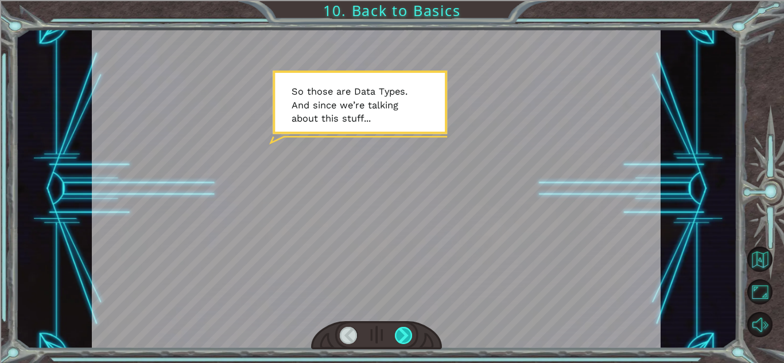
click at [402, 338] on div at bounding box center [404, 335] width 18 height 17
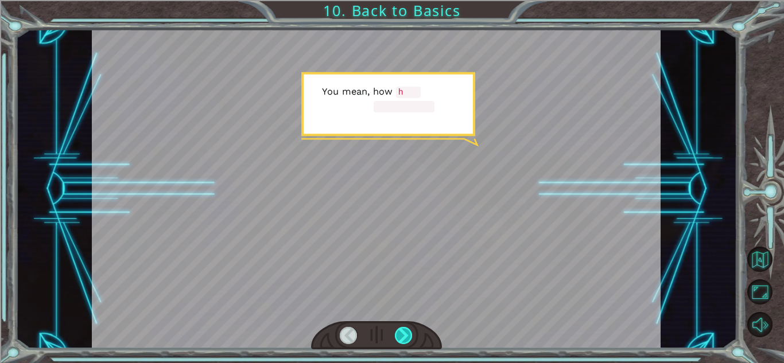
click at [402, 338] on div at bounding box center [404, 335] width 18 height 17
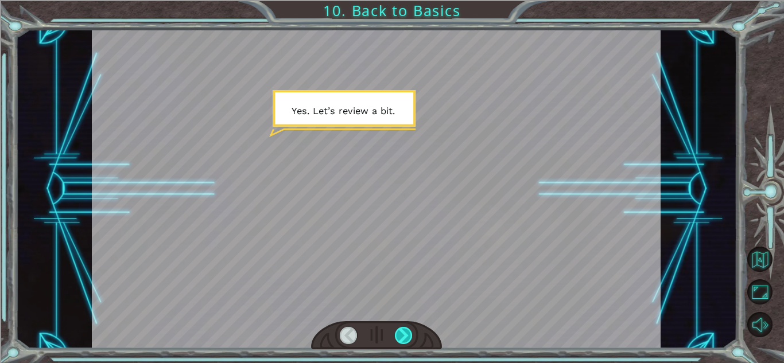
click at [402, 338] on div at bounding box center [404, 335] width 18 height 17
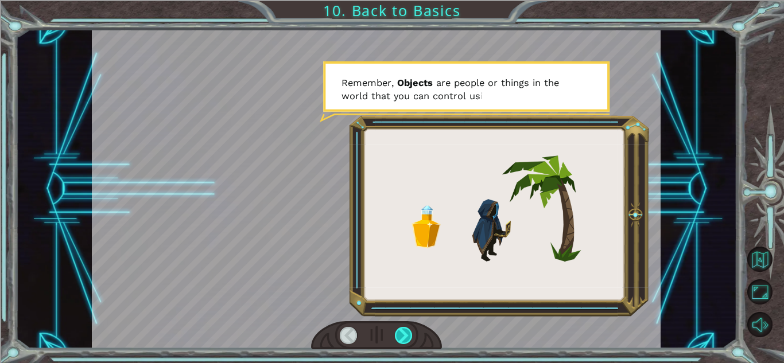
click at [402, 338] on div at bounding box center [404, 335] width 18 height 17
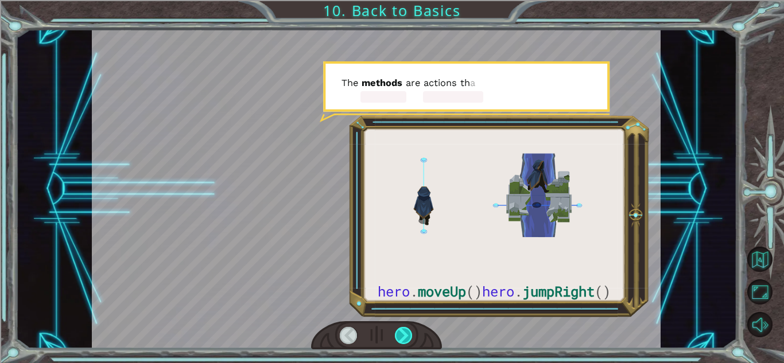
click at [402, 338] on div at bounding box center [404, 335] width 18 height 17
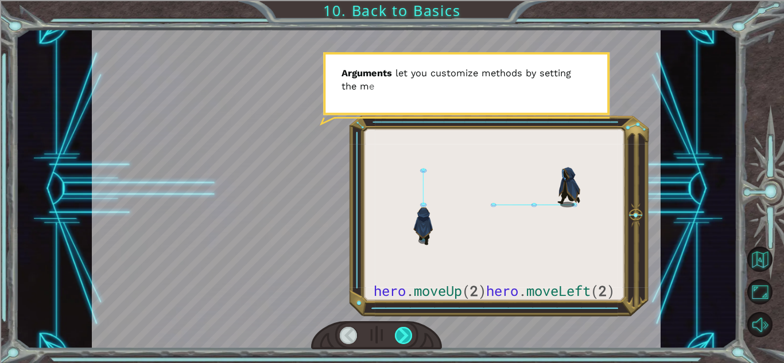
click at [402, 338] on div at bounding box center [404, 335] width 18 height 17
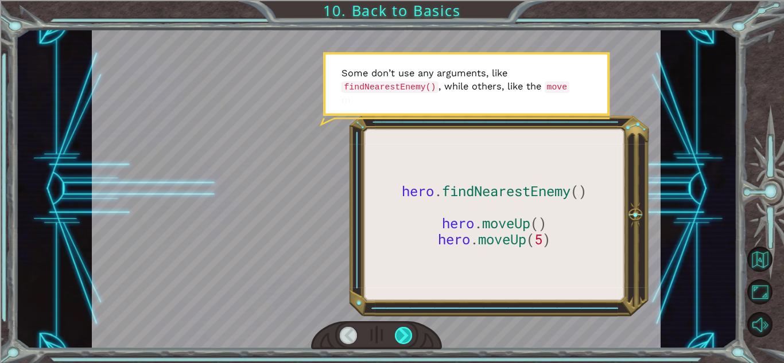
click at [402, 338] on div at bounding box center [404, 335] width 18 height 17
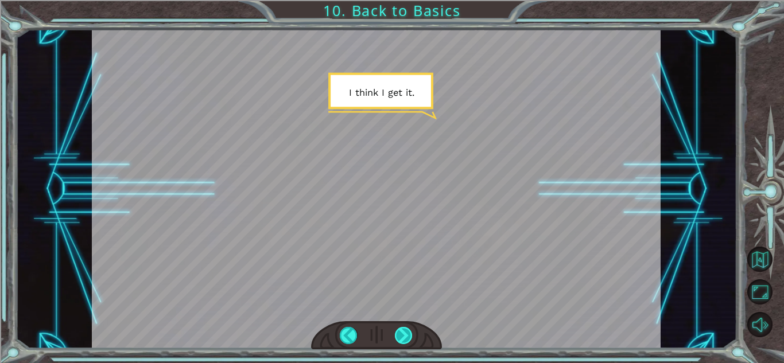
click at [402, 338] on div at bounding box center [404, 335] width 18 height 17
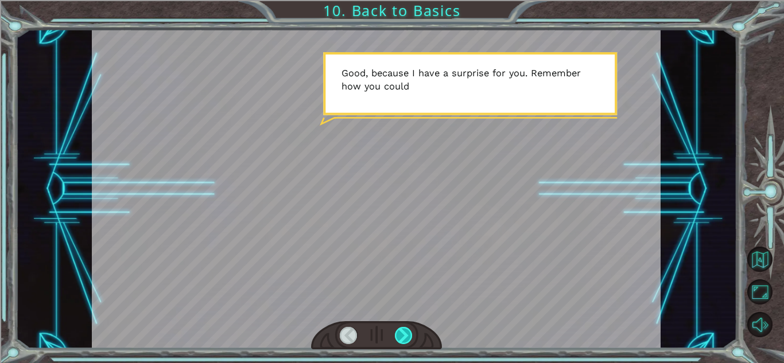
click at [402, 338] on div at bounding box center [404, 335] width 18 height 17
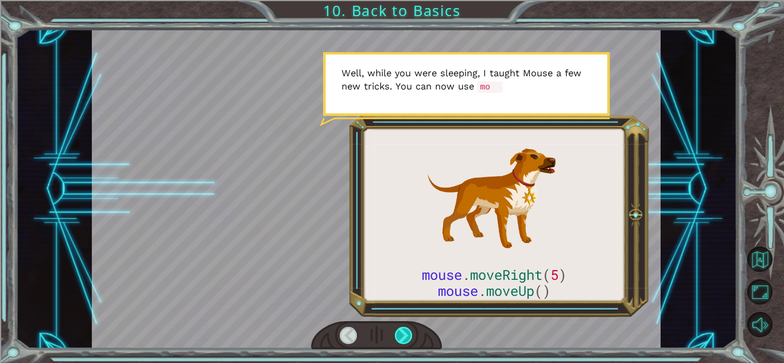
click at [402, 338] on div at bounding box center [404, 335] width 18 height 17
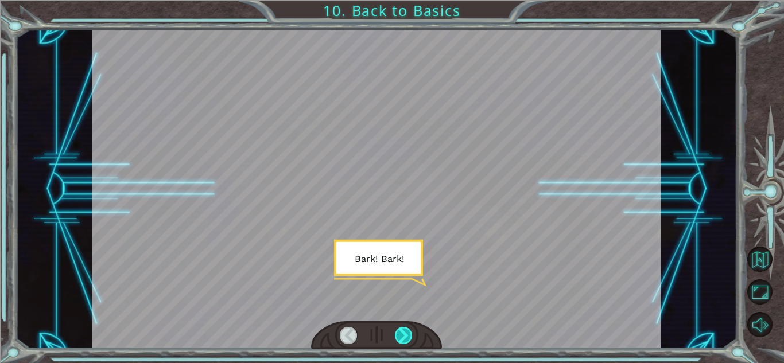
click at [402, 338] on div at bounding box center [404, 335] width 18 height 17
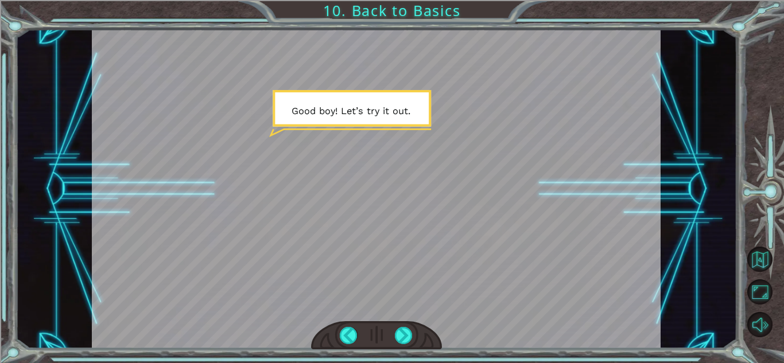
click at [404, 324] on div at bounding box center [376, 335] width 131 height 29
click at [404, 325] on div at bounding box center [376, 335] width 131 height 29
click at [405, 329] on div at bounding box center [404, 335] width 18 height 17
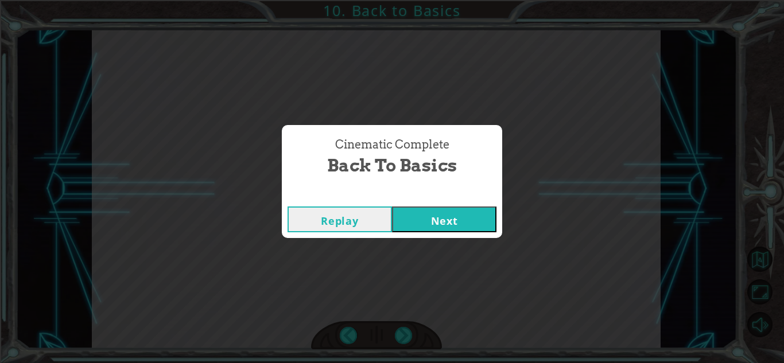
click at [456, 213] on button "Next" at bounding box center [444, 220] width 104 height 26
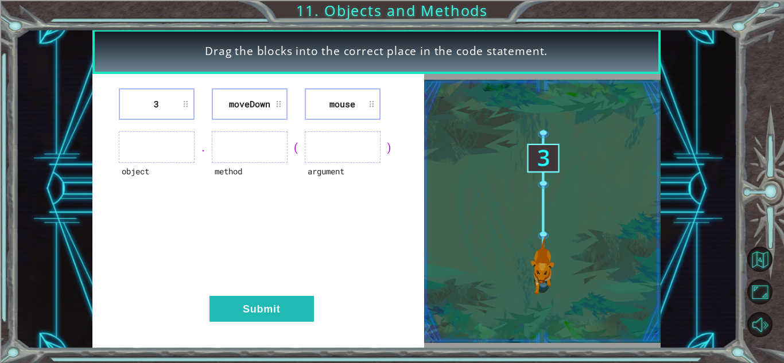
click at [141, 174] on div "object" at bounding box center [157, 179] width 76 height 32
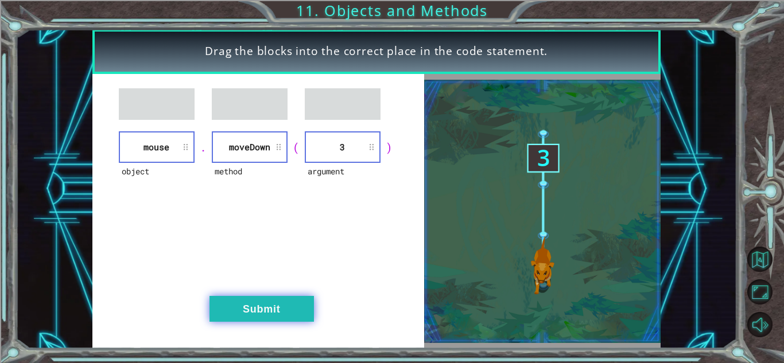
click at [254, 313] on button "Submit" at bounding box center [261, 309] width 104 height 26
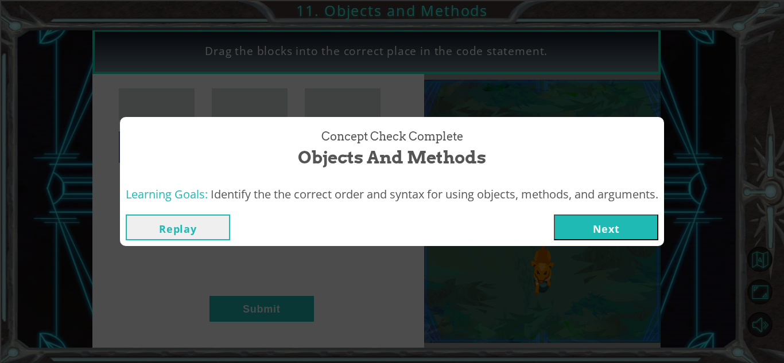
click at [637, 228] on button "Next" at bounding box center [606, 228] width 104 height 26
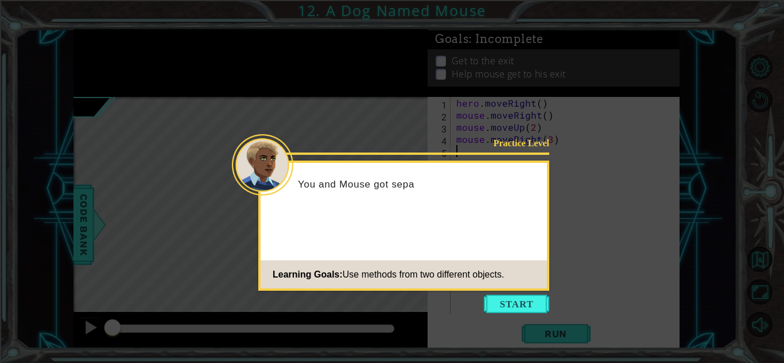
click at [540, 314] on icon at bounding box center [392, 181] width 784 height 363
click at [531, 306] on button "Start" at bounding box center [516, 304] width 65 height 18
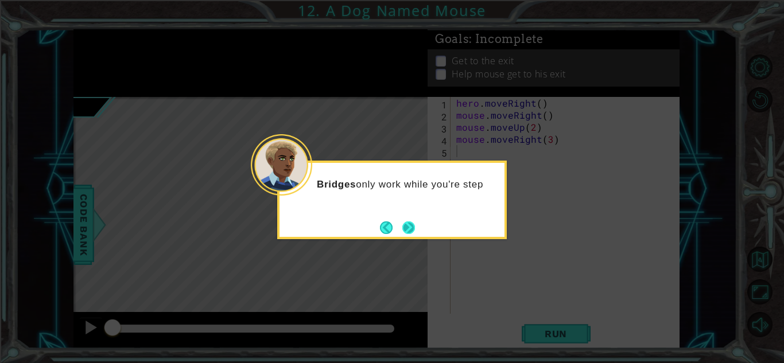
click at [411, 227] on button "Next" at bounding box center [408, 227] width 17 height 17
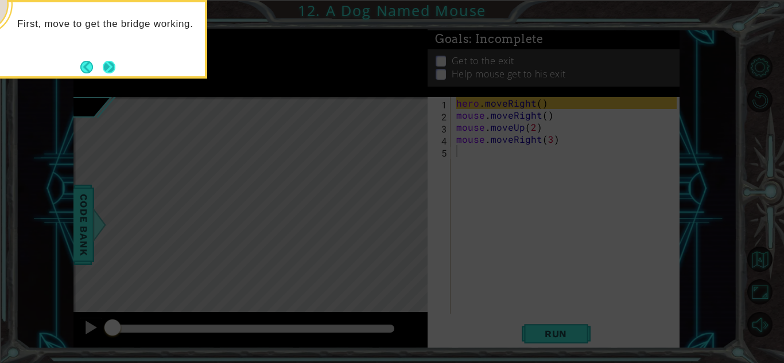
click at [107, 70] on button "Next" at bounding box center [109, 67] width 14 height 14
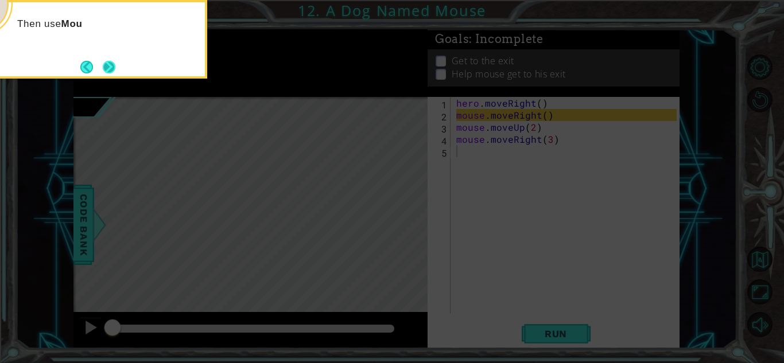
click at [110, 69] on button "Next" at bounding box center [109, 66] width 21 height 21
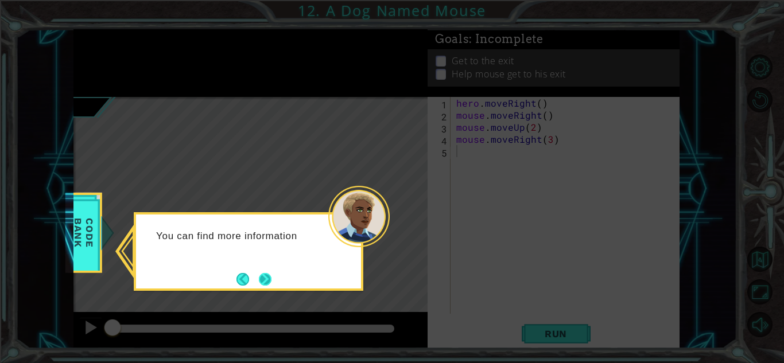
click at [260, 275] on button "Next" at bounding box center [265, 280] width 20 height 20
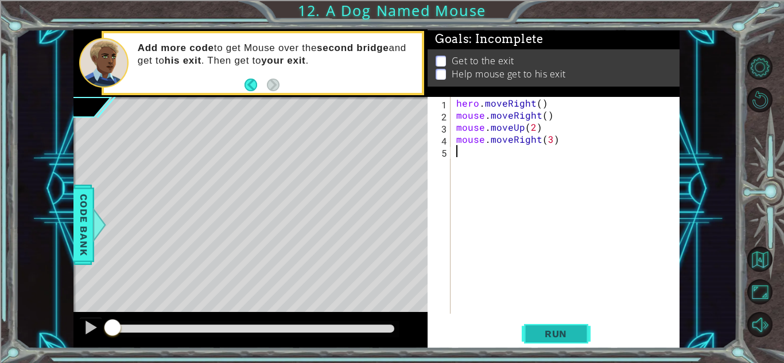
click at [544, 331] on span "Run" at bounding box center [555, 333] width 45 height 11
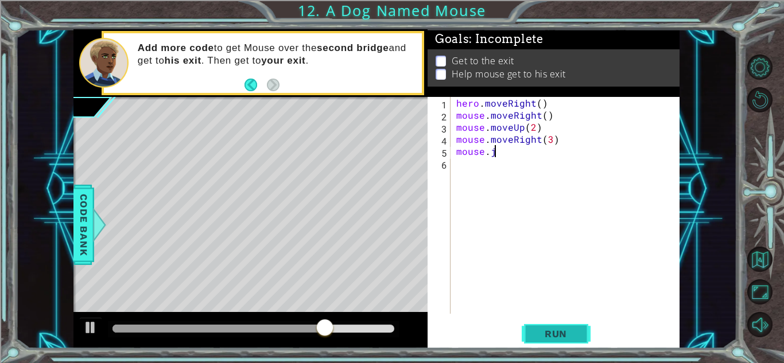
scroll to position [0, 2]
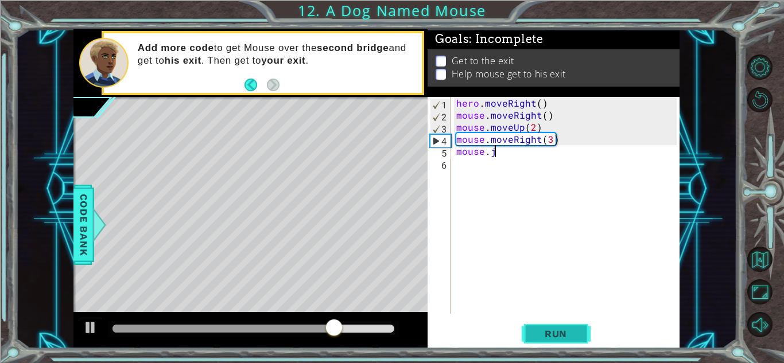
type textarea "mouse."
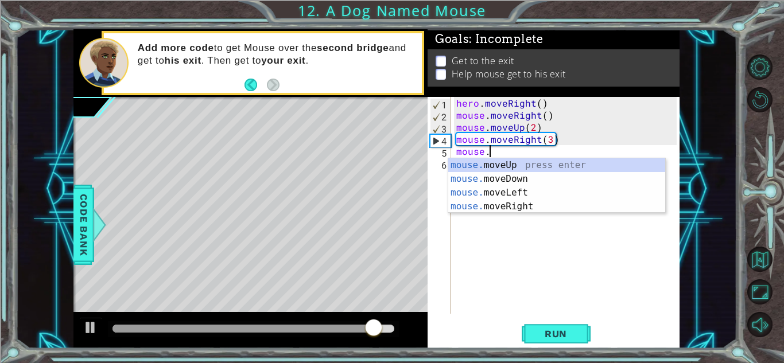
click at [583, 267] on div "hero . moveRight ( ) mouse . moveRight ( ) mouse . moveUp ( 2 ) mouse . moveRig…" at bounding box center [568, 217] width 228 height 241
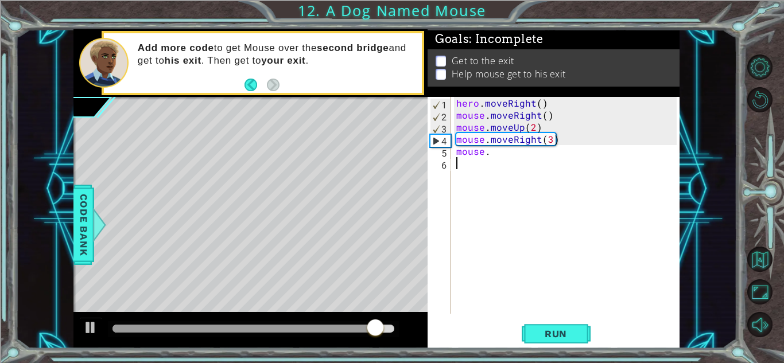
scroll to position [0, 0]
drag, startPoint x: 490, startPoint y: 150, endPoint x: 454, endPoint y: 153, distance: 36.3
click at [454, 153] on div "hero . moveRight ( ) mouse . moveRight ( ) mouse . moveUp ( 2 ) mouse . moveRig…" at bounding box center [568, 217] width 228 height 241
type textarea "mouse."
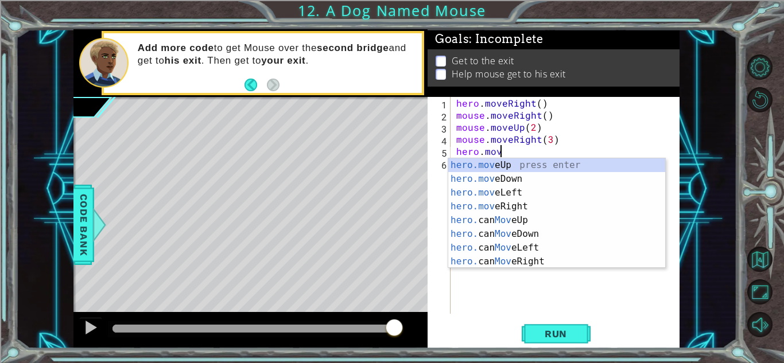
scroll to position [0, 2]
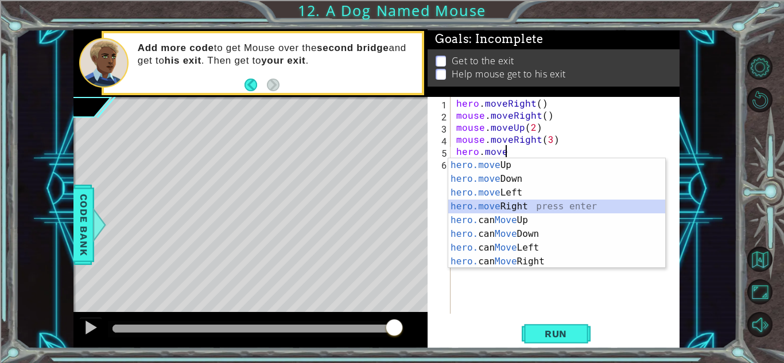
click at [534, 204] on div "hero.move Up press enter hero.move Down press enter hero.move Left press enter …" at bounding box center [556, 227] width 217 height 138
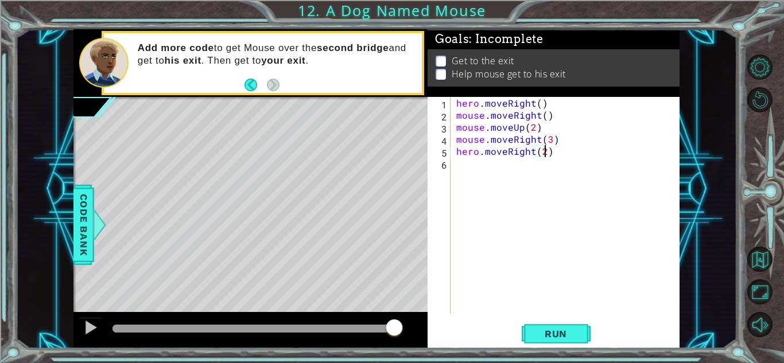
scroll to position [0, 5]
click at [554, 147] on div "hero . moveRight ( ) mouse . moveRight ( ) mouse . moveUp ( 2 ) mouse . moveRig…" at bounding box center [568, 217] width 228 height 241
type textarea "hero.moveRight(2)"
click at [551, 334] on span "Run" at bounding box center [555, 333] width 45 height 11
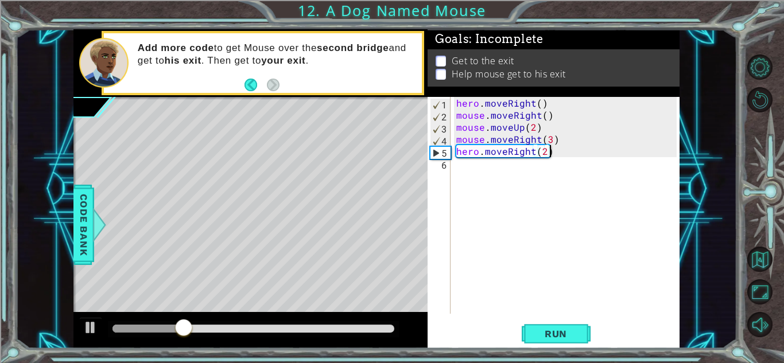
click at [470, 168] on div "hero . moveRight ( ) mouse . moveRight ( ) mouse . moveUp ( 2 ) mouse . moveRig…" at bounding box center [568, 217] width 228 height 241
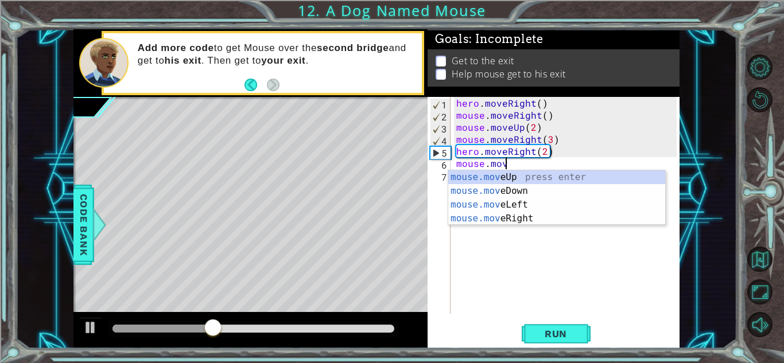
scroll to position [0, 3]
click at [514, 188] on div "mouse.move Up press enter mouse.move Down press enter mouse.move Left press ent…" at bounding box center [556, 211] width 217 height 83
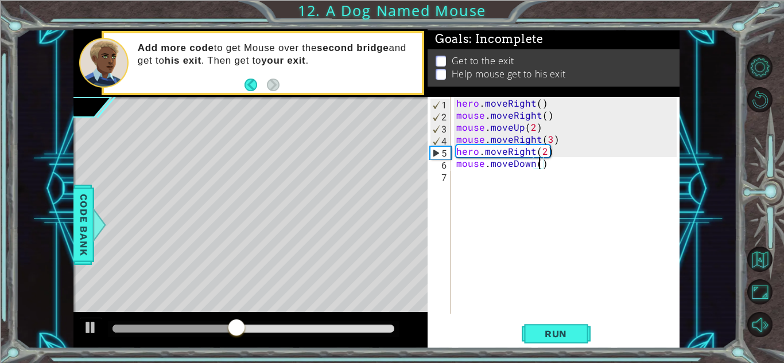
scroll to position [0, 5]
type textarea "mouse.moveDown(3)"
click at [494, 175] on div "hero . moveRight ( ) mouse . moveRight ( ) mouse . moveUp ( 2 ) mouse . moveRig…" at bounding box center [568, 217] width 228 height 241
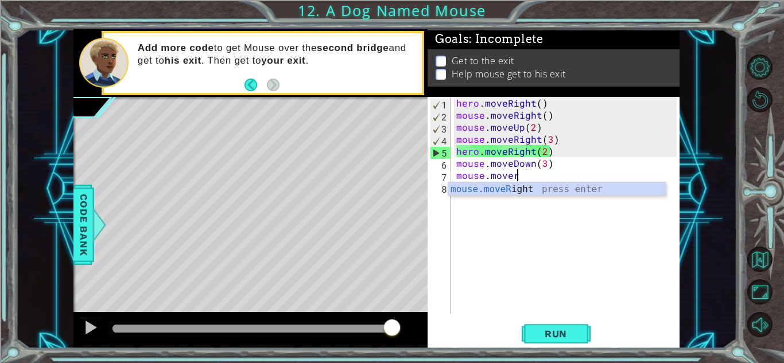
scroll to position [0, 3]
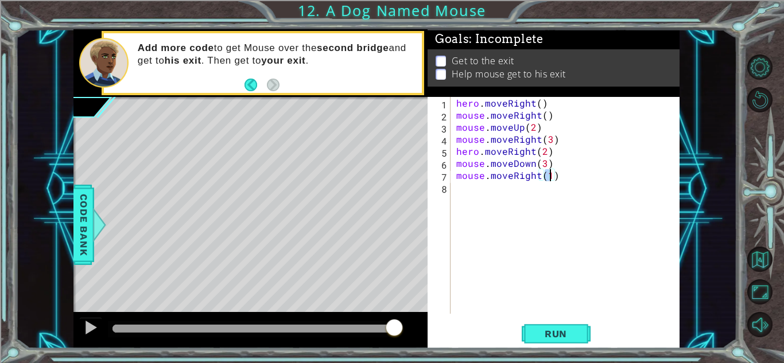
type textarea "mouse.moveRight(2)"
click at [474, 189] on div "hero . moveRight ( ) mouse . moveRight ( ) mouse . moveUp ( 2 ) mouse . moveRig…" at bounding box center [568, 217] width 228 height 241
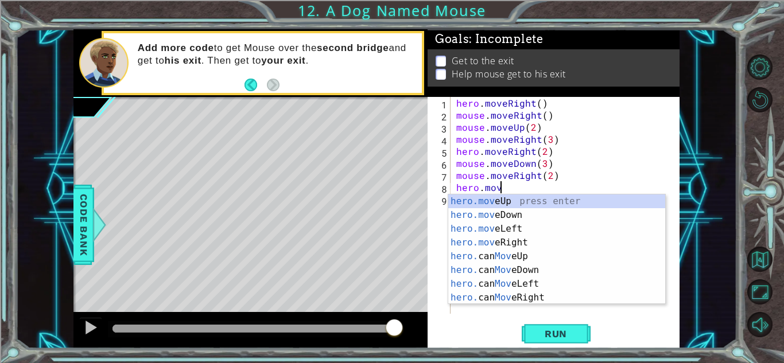
scroll to position [0, 2]
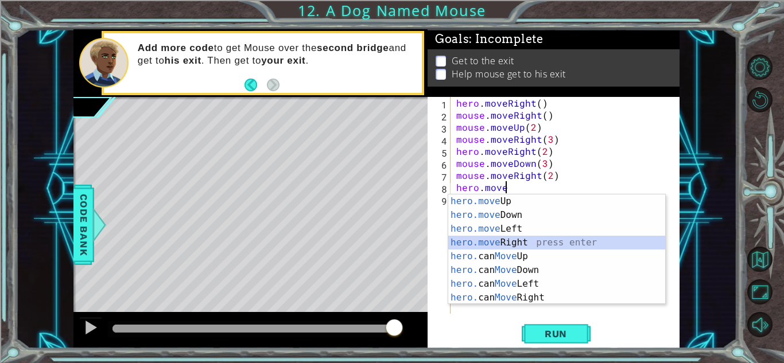
click at [533, 244] on div "hero.move Up press enter hero.move Down press enter hero.move Left press enter …" at bounding box center [556, 263] width 217 height 138
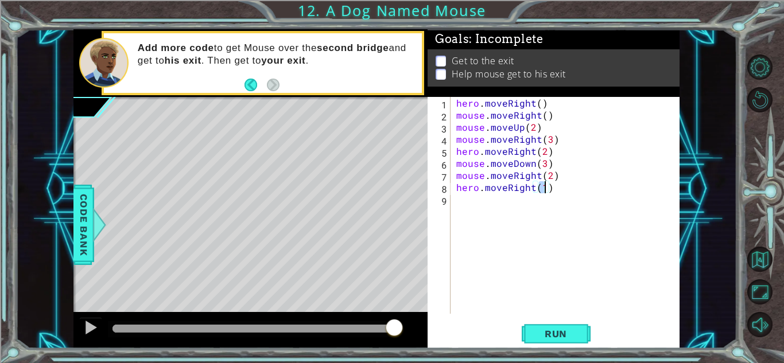
scroll to position [0, 5]
type textarea "hero.moveRight(2)"
click at [555, 316] on div "hero.moveRight(2) 1 2 3 4 5 6 7 8 9 hero . moveRight ( ) mouse . moveRight ( ) …" at bounding box center [553, 222] width 252 height 251
click at [563, 329] on span "Run" at bounding box center [555, 333] width 45 height 11
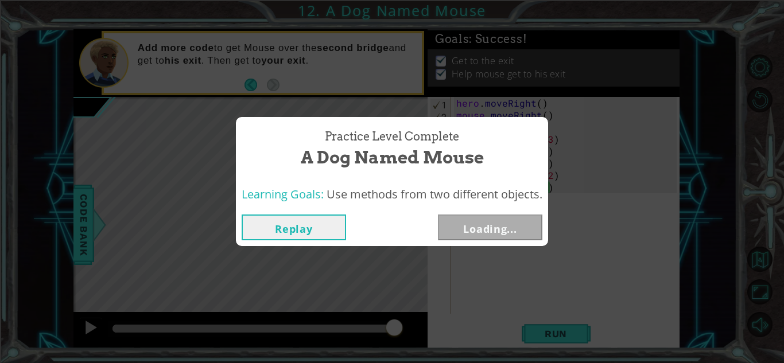
drag, startPoint x: 127, startPoint y: 327, endPoint x: 496, endPoint y: 382, distance: 373.0
click at [496, 363] on html "1 ההההההההההההההההההההההההההההההההההההההההההההההההההההההההההההההההההההההההההההה…" at bounding box center [392, 225] width 784 height 450
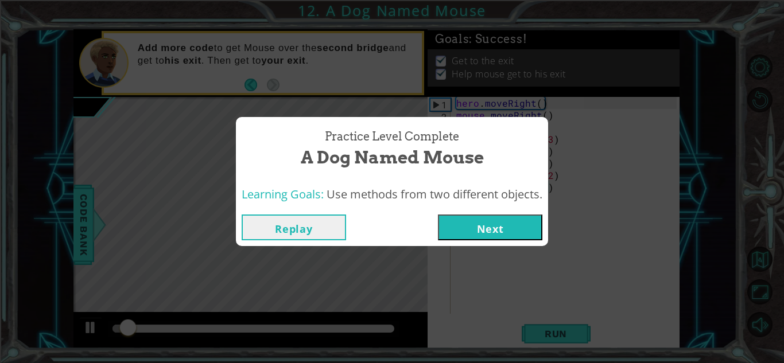
click at [477, 215] on button "Next" at bounding box center [490, 228] width 104 height 26
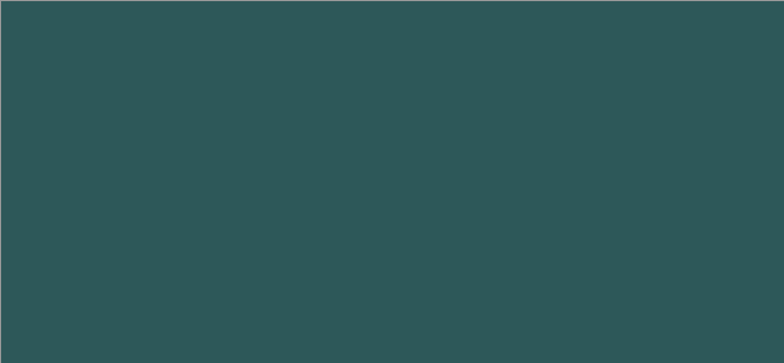
click at [478, 220] on body "1 2 3 4 5 6 7 8 9 hero.moveRi ght press enter hero. can MoveRi ght press enter …" at bounding box center [392, 181] width 784 height 363
